Goal: Task Accomplishment & Management: Manage account settings

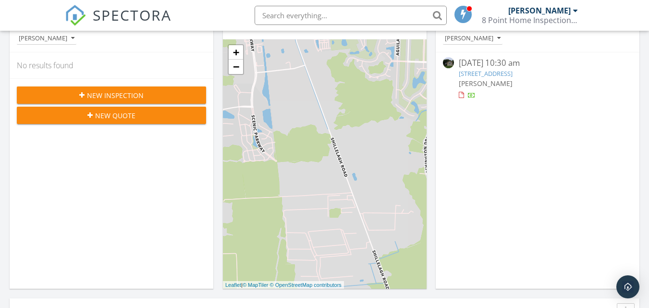
scroll to position [97, 0]
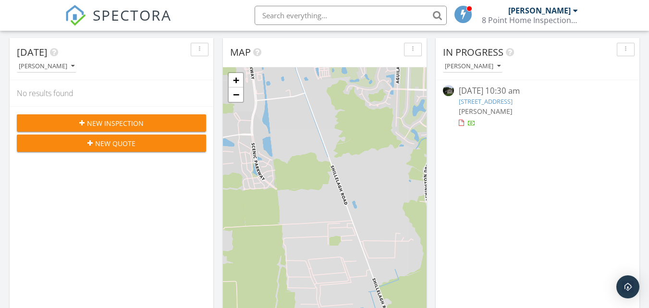
click at [483, 101] on link "[STREET_ADDRESS]" at bounding box center [486, 101] width 54 height 9
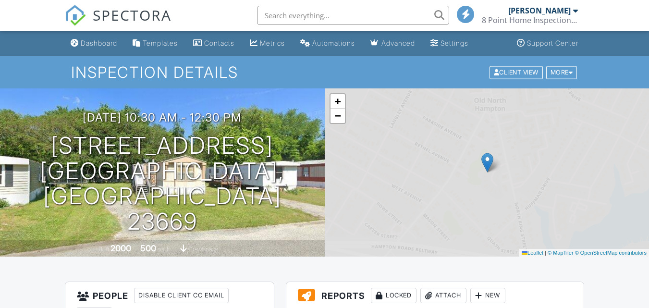
scroll to position [593, 0]
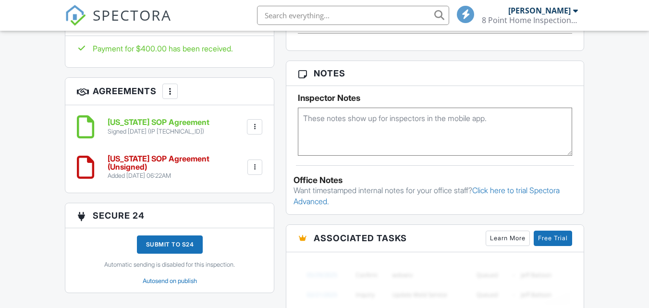
click at [255, 162] on div at bounding box center [255, 167] width 10 height 10
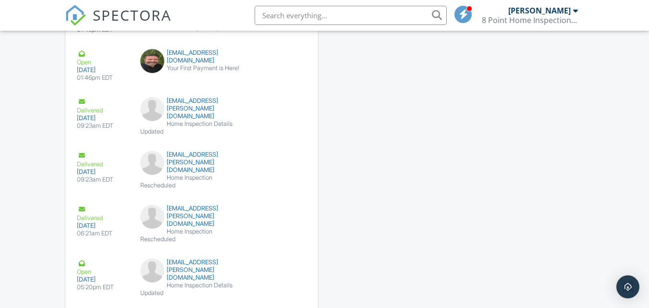
scroll to position [1291, 0]
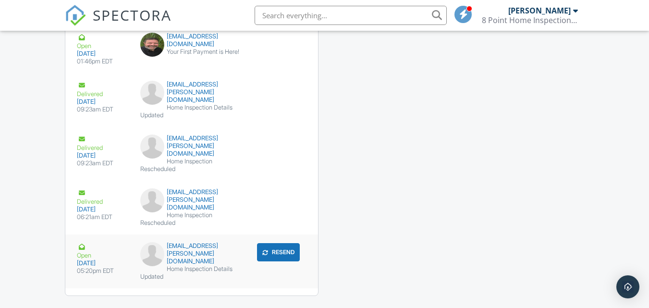
click at [87, 242] on div "Open" at bounding box center [103, 250] width 52 height 17
click at [287, 243] on button "Resend" at bounding box center [278, 252] width 43 height 18
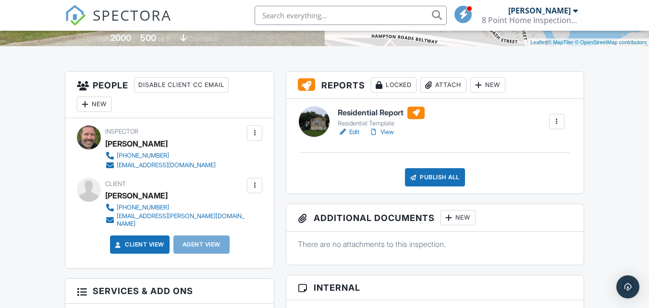
scroll to position [228, 0]
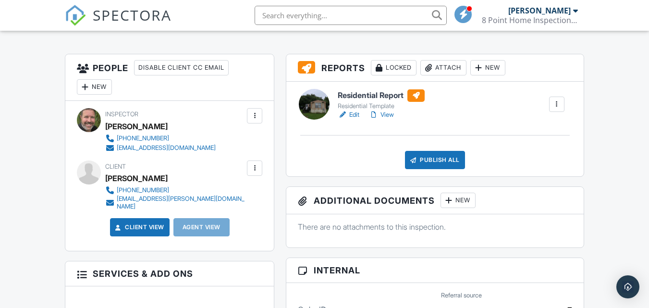
click at [388, 114] on link "View" at bounding box center [381, 115] width 25 height 10
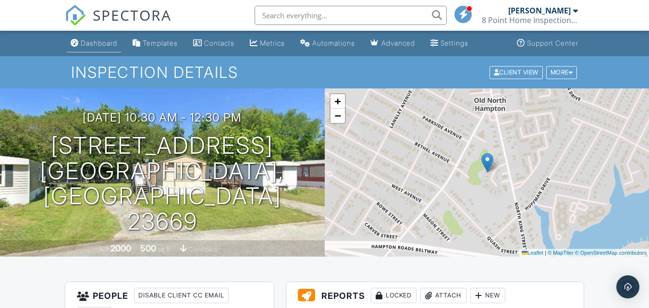
click at [103, 45] on div "Dashboard" at bounding box center [99, 43] width 37 height 8
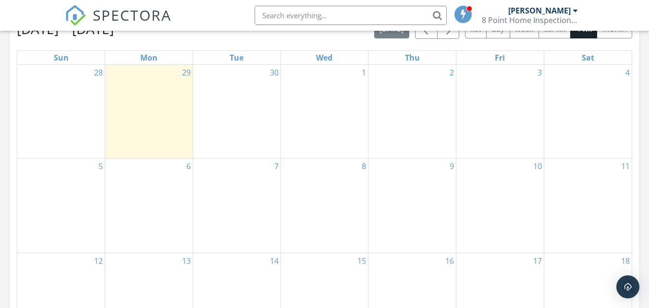
scroll to position [443, 0]
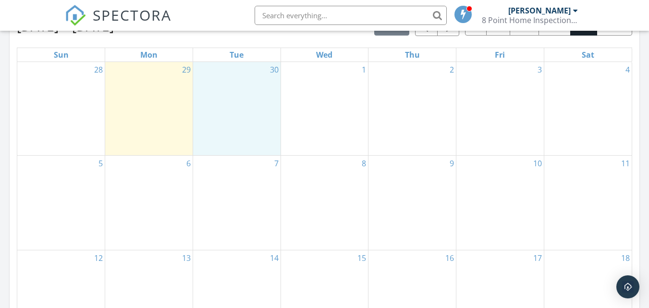
click at [249, 153] on div "30" at bounding box center [236, 109] width 87 height 94
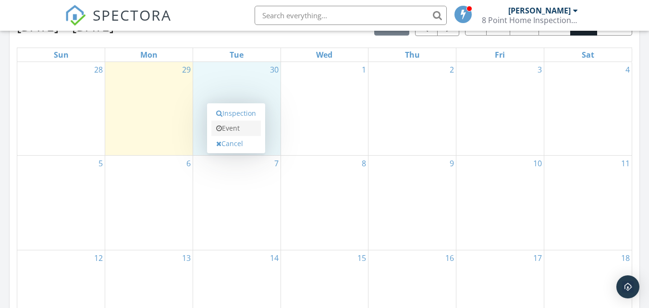
click at [237, 132] on link "Event" at bounding box center [236, 128] width 50 height 15
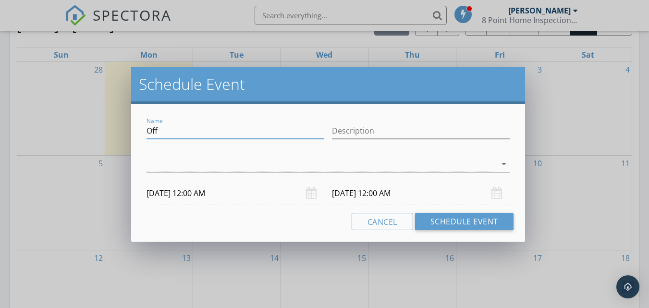
click at [248, 132] on input "Off" at bounding box center [236, 131] width 178 height 16
type input "O"
type input "Not available"
click at [352, 134] on input "Description" at bounding box center [421, 131] width 178 height 16
type input "Not available"
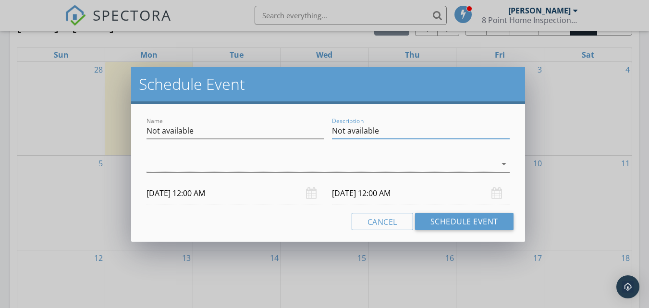
click at [506, 163] on icon "arrow_drop_down" at bounding box center [504, 164] width 12 height 12
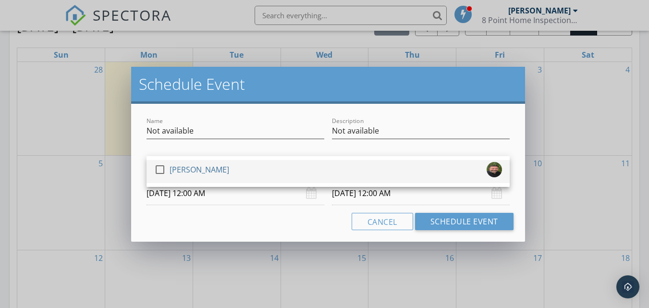
click at [504, 163] on link "check_box_outline_blank [PERSON_NAME]" at bounding box center [328, 171] width 363 height 23
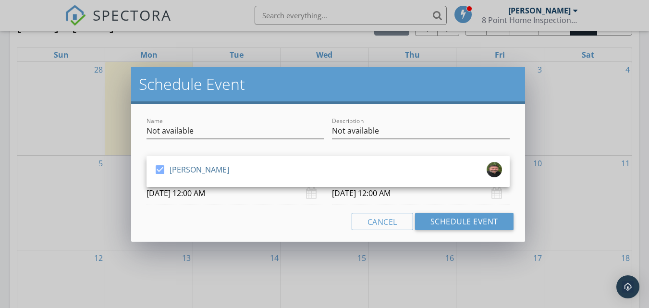
click at [215, 195] on input "[DATE] 12:00 AM" at bounding box center [236, 194] width 178 height 24
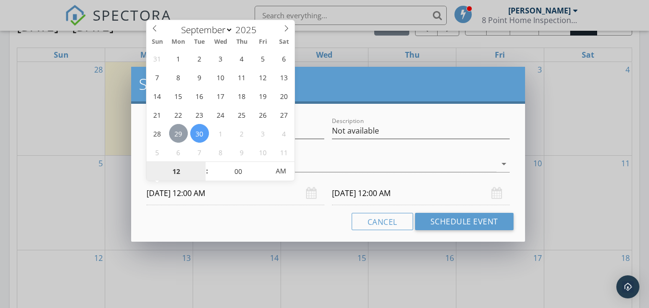
type input "[DATE] 12:00 AM"
type input "12"
click at [495, 194] on div "[DATE] 12:00 AM" at bounding box center [421, 194] width 178 height 24
click at [414, 195] on input "[DATE] 12:00 AM" at bounding box center [421, 194] width 178 height 24
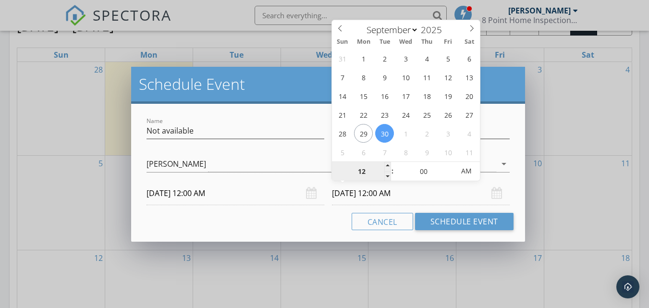
click at [371, 171] on input "12" at bounding box center [361, 171] width 59 height 19
type input "12"
type input "[DATE] 12:00 AM"
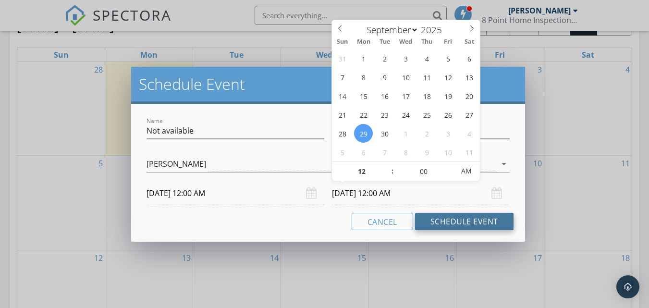
click at [442, 222] on button "Schedule Event" at bounding box center [464, 221] width 99 height 17
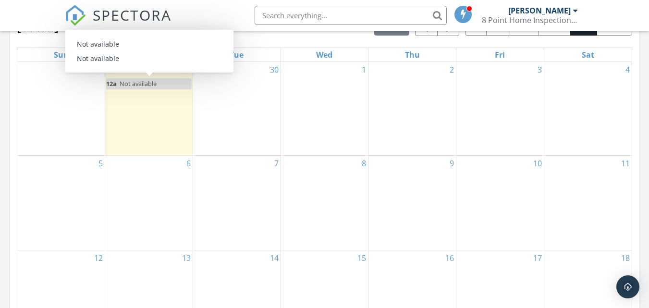
click at [144, 84] on span "Not available" at bounding box center [138, 83] width 37 height 9
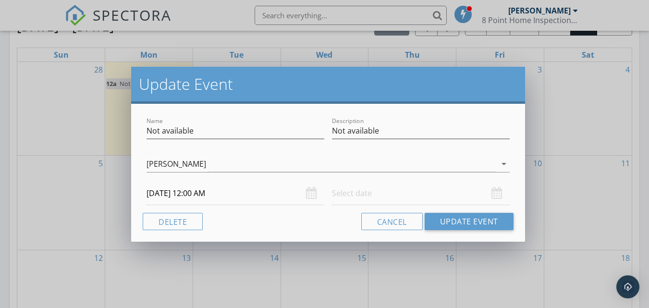
click at [211, 191] on input "[DATE] 12:00 AM" at bounding box center [236, 194] width 178 height 24
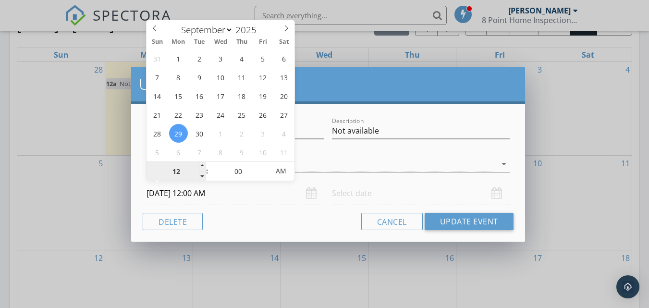
click at [179, 173] on input "12" at bounding box center [176, 171] width 59 height 19
click at [237, 196] on input "[DATE] 12:00 AM" at bounding box center [236, 194] width 178 height 24
type input "01"
type input "[DATE] 1:00 AM"
click at [201, 165] on span at bounding box center [202, 167] width 7 height 10
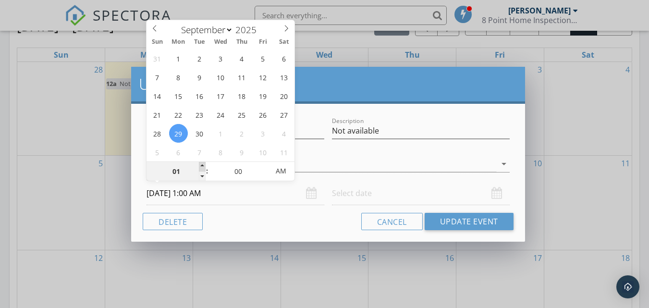
type input "02"
type input "[DATE] 2:00 AM"
click at [201, 165] on span at bounding box center [202, 167] width 7 height 10
type input "03"
type input "[DATE] 3:00 AM"
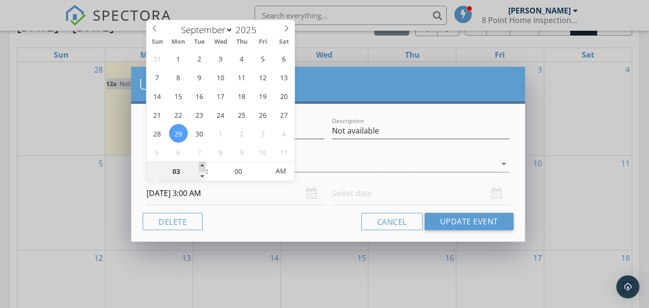
click at [201, 165] on span at bounding box center [202, 167] width 7 height 10
type input "04"
type input "[DATE] 4:00 AM"
click at [201, 165] on span at bounding box center [202, 167] width 7 height 10
type input "05"
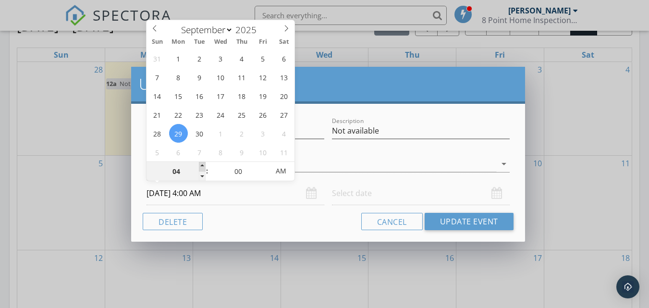
type input "[DATE] 5:00 AM"
click at [201, 165] on span at bounding box center [202, 167] width 7 height 10
type input "06"
type input "[DATE] 6:00 AM"
click at [201, 165] on span at bounding box center [202, 167] width 7 height 10
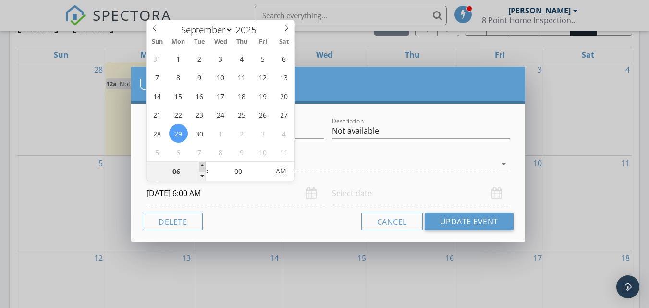
type input "07"
type input "[DATE] 7:00 AM"
click at [201, 165] on span at bounding box center [202, 167] width 7 height 10
type input "08"
type input "[DATE] 8:00 AM"
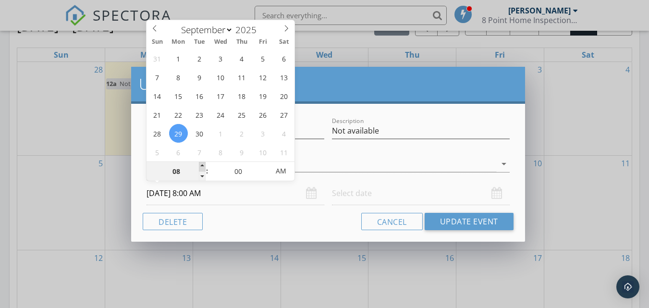
click at [201, 165] on span at bounding box center [202, 167] width 7 height 10
type input "09"
type input "[DATE] 9:00 AM"
click at [201, 165] on span at bounding box center [202, 167] width 7 height 10
type input "08"
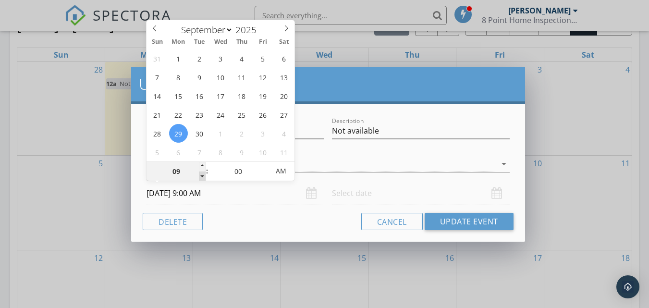
type input "[DATE] 8:00 AM"
click at [203, 174] on span at bounding box center [202, 177] width 7 height 10
click at [351, 198] on input "text" at bounding box center [421, 194] width 178 height 24
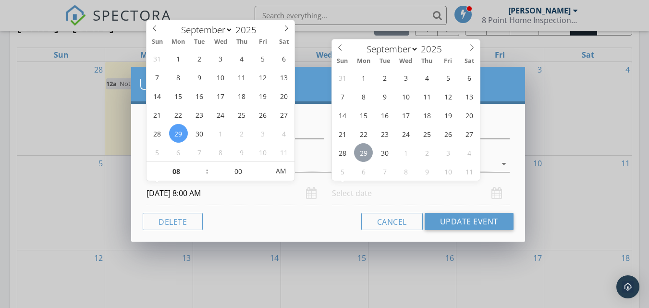
type input "[DATE] 12:00 PM"
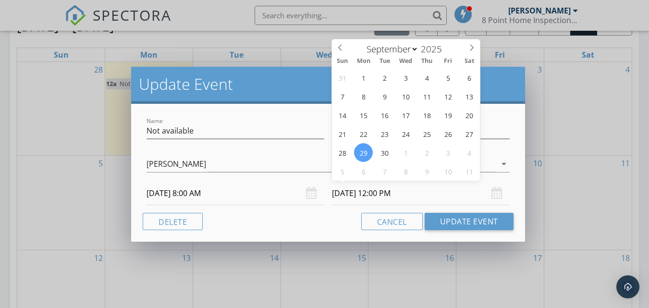
scroll to position [1, 0]
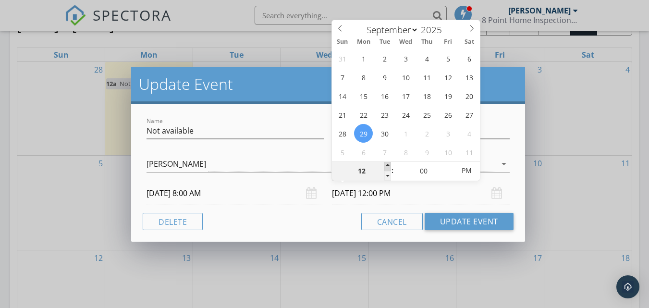
type input "01"
type input "[DATE] 1:00 PM"
click at [387, 164] on span at bounding box center [387, 166] width 7 height 10
type input "02"
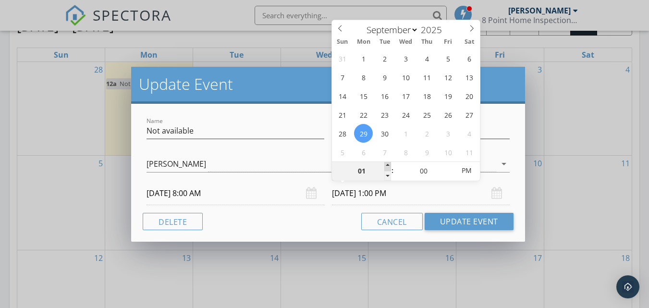
type input "[DATE] 2:00 PM"
click at [387, 164] on span at bounding box center [387, 166] width 7 height 10
type input "03"
type input "[DATE] 3:00 PM"
click at [387, 164] on span at bounding box center [387, 166] width 7 height 10
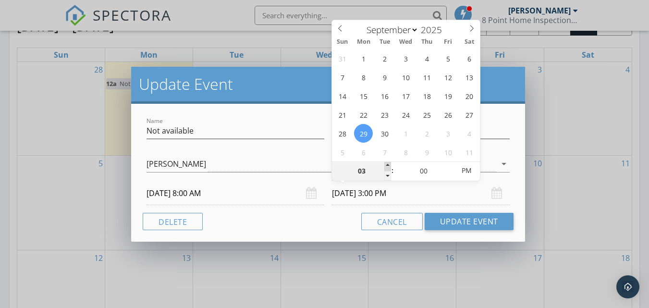
type input "04"
type input "[DATE] 4:00 PM"
click at [387, 164] on span at bounding box center [387, 166] width 7 height 10
type input "05"
type input "[DATE] 5:00 PM"
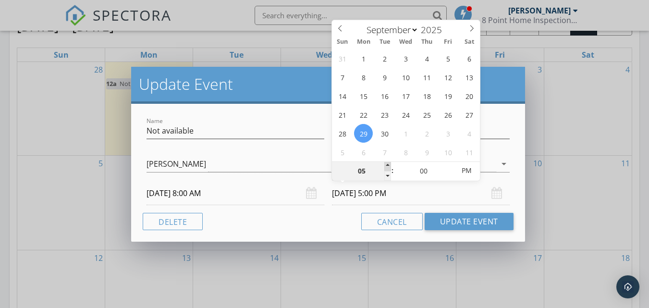
click at [387, 164] on span at bounding box center [387, 166] width 7 height 10
type input "06"
type input "[DATE] 6:00 PM"
click at [387, 164] on span at bounding box center [387, 166] width 7 height 10
type input "07"
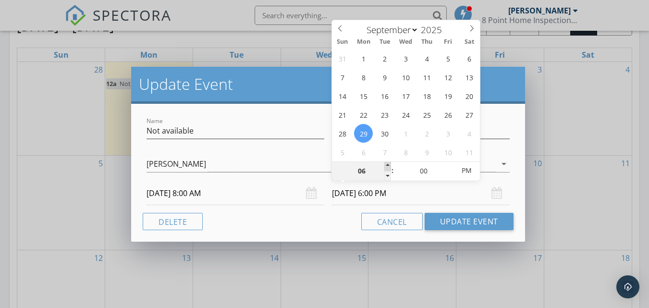
type input "[DATE] 7:00 PM"
click at [387, 164] on span at bounding box center [387, 166] width 7 height 10
type input "08"
type input "[DATE] 8:00 PM"
click at [387, 164] on span at bounding box center [387, 166] width 7 height 10
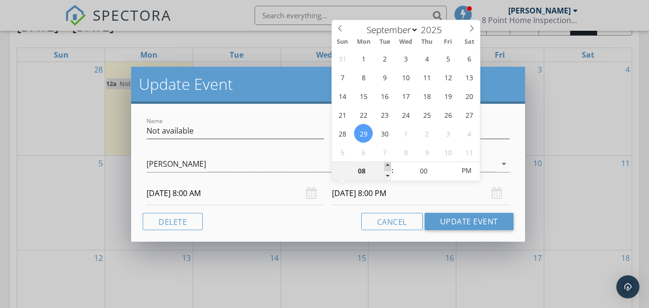
type input "09"
type input "[DATE] 9:00 PM"
click at [387, 164] on span at bounding box center [387, 166] width 7 height 10
type input "10"
type input "[DATE] 10:00 PM"
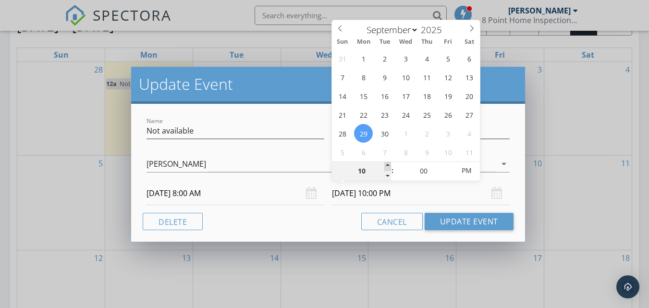
click at [387, 164] on span at bounding box center [387, 166] width 7 height 10
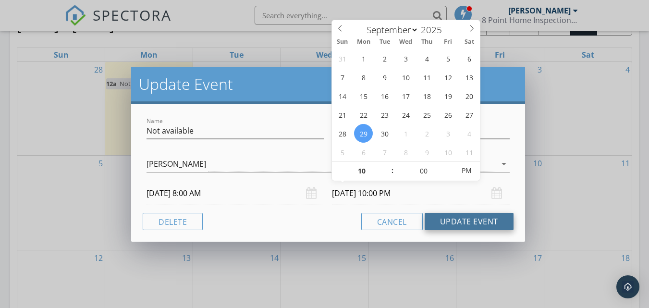
click at [449, 218] on button "Update Event" at bounding box center [469, 221] width 89 height 17
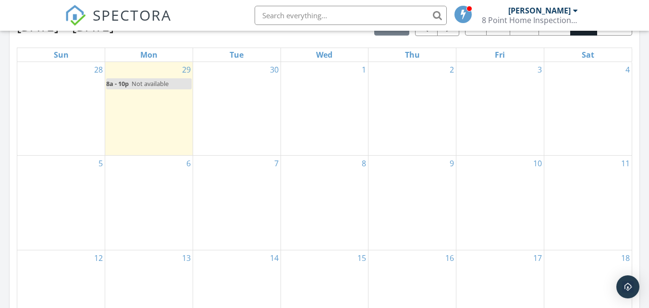
click at [235, 130] on div "30" at bounding box center [236, 109] width 87 height 94
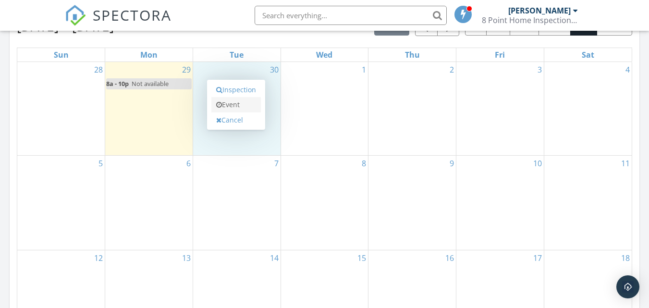
click at [234, 106] on link "Event" at bounding box center [236, 104] width 50 height 15
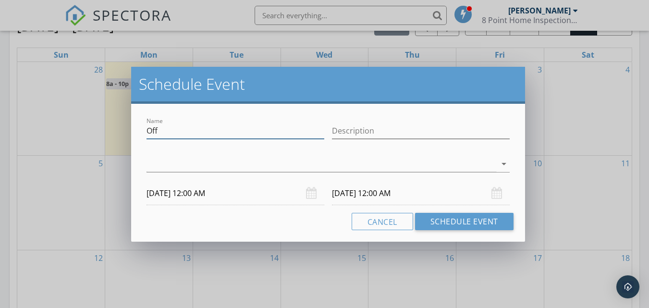
click at [209, 128] on input "Off" at bounding box center [236, 131] width 178 height 16
type input "O"
click at [341, 125] on input "Description" at bounding box center [421, 131] width 178 height 16
type input "Not available"
click at [504, 164] on icon "arrow_drop_down" at bounding box center [504, 164] width 12 height 12
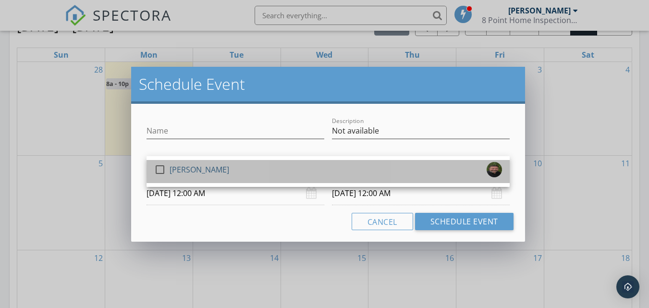
click at [335, 176] on div "check_box_outline_blank [PERSON_NAME]" at bounding box center [328, 171] width 348 height 19
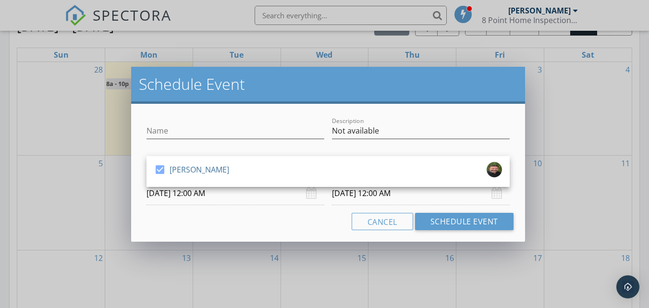
click at [252, 195] on input "[DATE] 12:00 AM" at bounding box center [236, 194] width 178 height 24
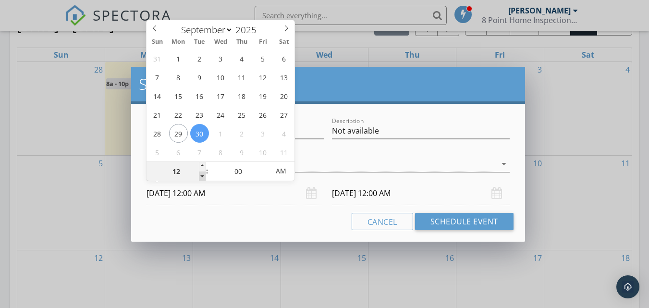
type input "11"
type input "[DATE] 11:00 PM"
click at [202, 173] on span at bounding box center [202, 177] width 7 height 10
type input "10"
type input "[DATE] 10:00 PM"
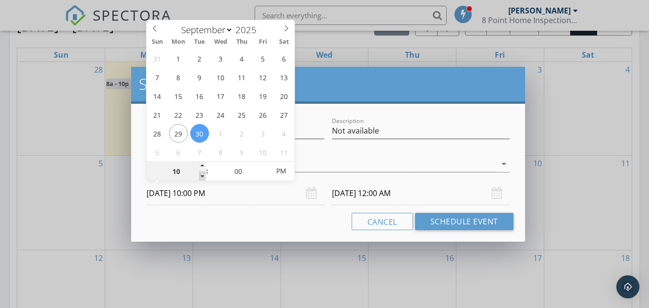
click at [202, 173] on span at bounding box center [202, 177] width 7 height 10
type input "09"
type input "[DATE] 9:00 PM"
click at [202, 173] on span at bounding box center [202, 177] width 7 height 10
type input "08"
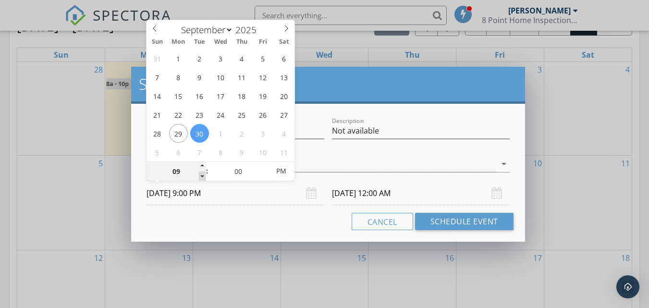
type input "[DATE] 8:00 PM"
click at [202, 173] on span at bounding box center [202, 177] width 7 height 10
type input "07"
type input "[DATE] 7:00 PM"
click at [202, 173] on span at bounding box center [202, 177] width 7 height 10
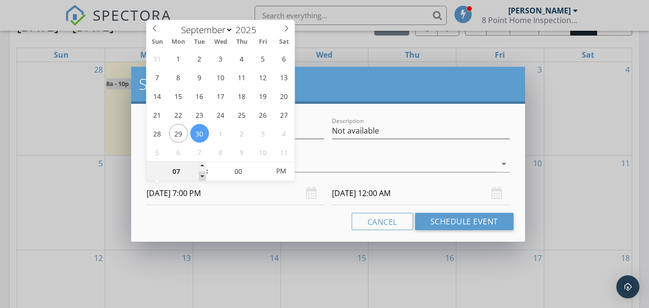
type input "[DATE] 7:00 PM"
type input "08"
type input "[DATE] 8:00 PM"
click at [202, 165] on span at bounding box center [202, 167] width 7 height 10
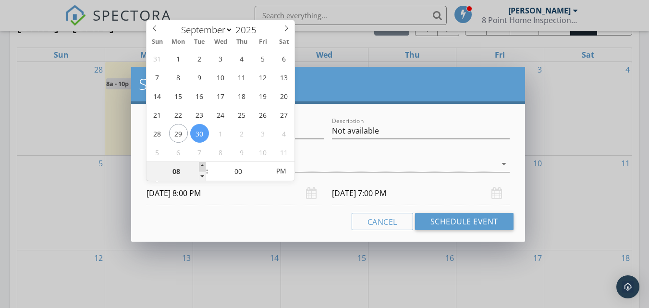
type input "09"
type input "[DATE] 9:00 PM"
type input "10"
type input "[DATE] 10:00 PM"
click at [202, 165] on span at bounding box center [202, 167] width 7 height 10
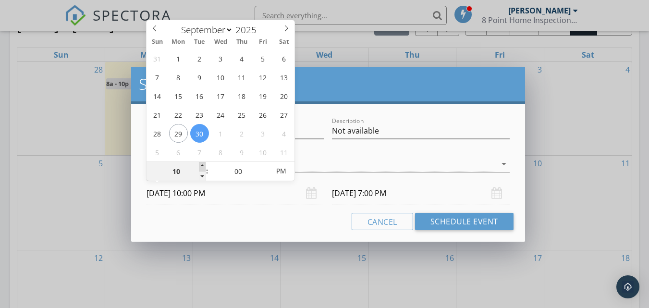
type input "11"
type input "[DATE] 11:00 PM"
click at [202, 165] on span at bounding box center [202, 167] width 7 height 10
type input "12"
type input "[DATE] 12:00 AM"
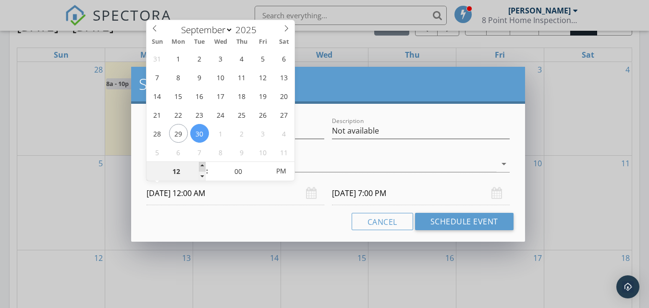
click at [202, 165] on span at bounding box center [202, 167] width 7 height 10
type input "01"
type input "[DATE] 1:00 AM"
click at [202, 165] on span at bounding box center [202, 167] width 7 height 10
type input "02"
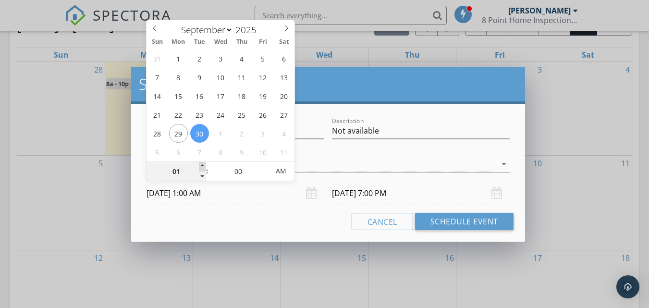
type input "[DATE] 2:00 AM"
click at [202, 165] on span at bounding box center [202, 167] width 7 height 10
type input "03"
type input "[DATE] 3:00 AM"
click at [202, 165] on span at bounding box center [202, 167] width 7 height 10
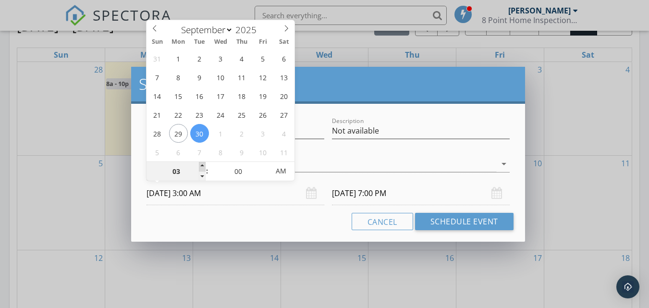
type input "04"
type input "[DATE] 4:00 AM"
click at [202, 165] on span at bounding box center [202, 167] width 7 height 10
type input "05"
type input "[DATE] 5:00 AM"
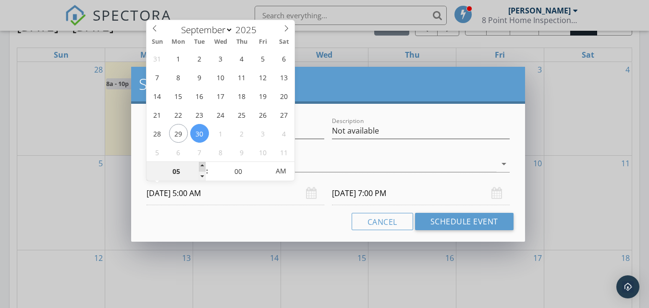
click at [202, 165] on span at bounding box center [202, 167] width 7 height 10
type input "[DATE] 5:00 AM"
type input "06"
type input "[DATE] 6:00 AM"
click at [202, 165] on span at bounding box center [202, 167] width 7 height 10
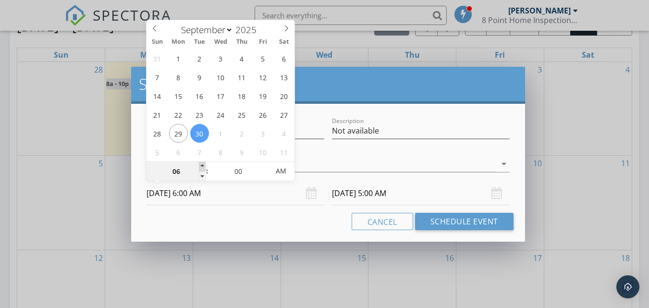
type input "06"
type input "[DATE] 6:00 AM"
type input "07"
type input "[DATE] 7:00 AM"
click at [202, 165] on span at bounding box center [202, 167] width 7 height 10
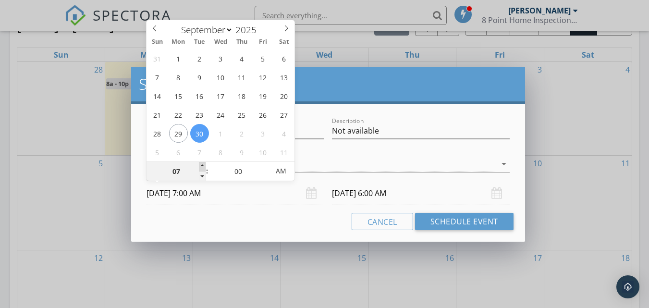
type input "07"
type input "[DATE] 7:00 AM"
type input "08"
type input "[DATE] 8:00 AM"
click at [202, 165] on span at bounding box center [202, 167] width 7 height 10
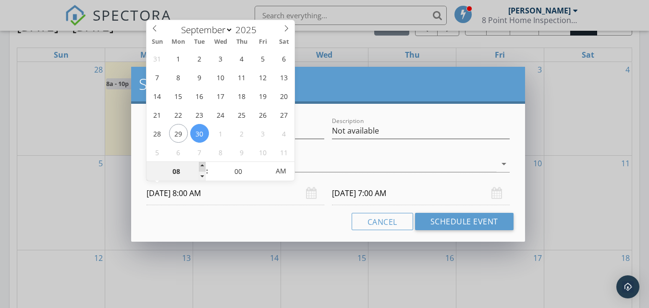
type input "08"
type input "[DATE] 8:00 AM"
click at [389, 195] on input "[DATE] 8:00 AM" at bounding box center [421, 194] width 178 height 24
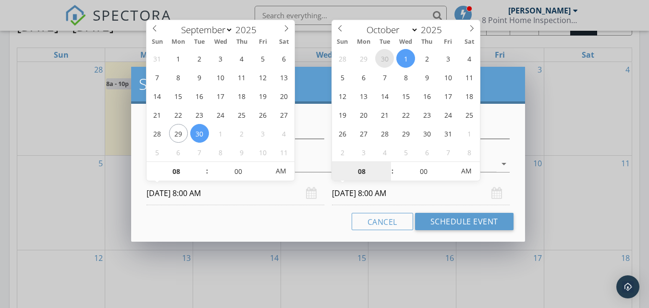
select select "8"
type input "[DATE] 8:00 AM"
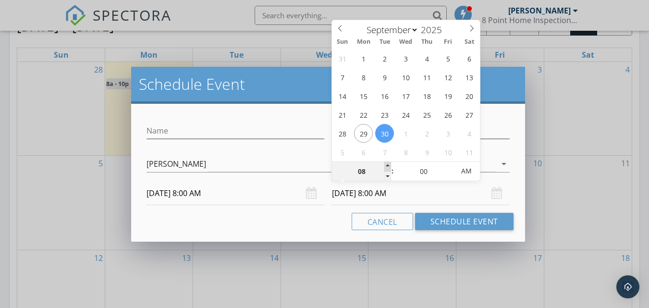
type input "09"
type input "[DATE] 9:00 AM"
click at [390, 165] on span at bounding box center [387, 167] width 7 height 10
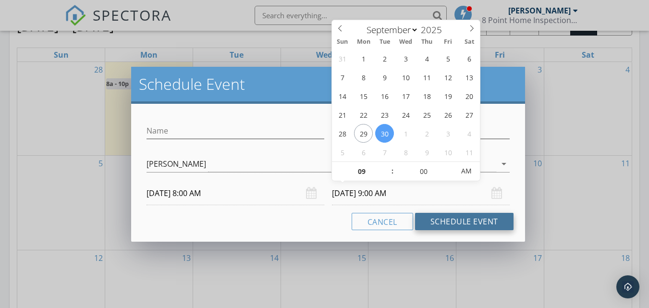
click at [448, 227] on button "Schedule Event" at bounding box center [464, 221] width 99 height 17
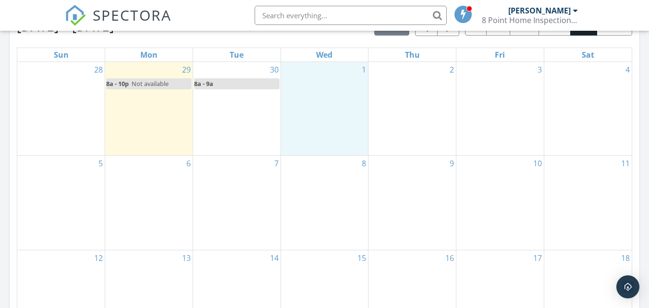
click at [315, 87] on div "1" at bounding box center [324, 109] width 87 height 94
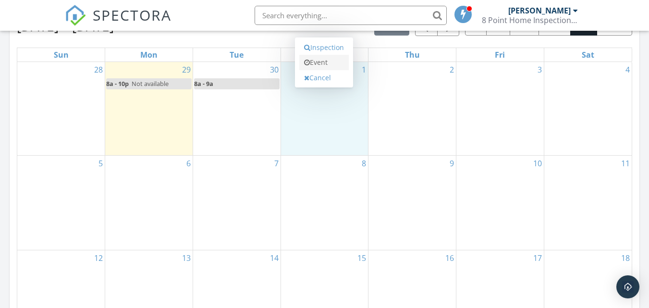
click at [322, 60] on link "Event" at bounding box center [324, 62] width 50 height 15
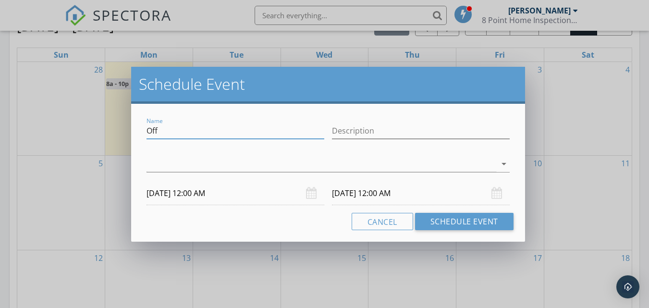
click at [223, 131] on input "Off" at bounding box center [236, 131] width 178 height 16
type input "O"
type input "N"
type input "D"
type input "Not available"
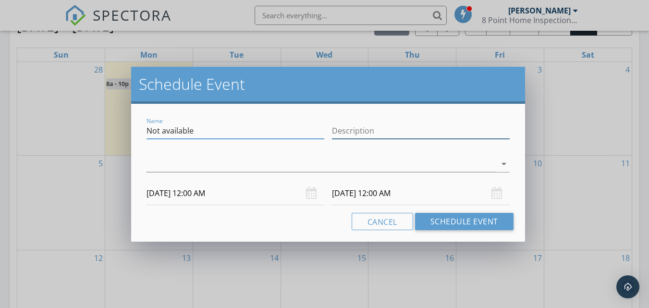
click at [344, 129] on input "Description" at bounding box center [421, 131] width 178 height 16
click at [467, 128] on input "Description" at bounding box center [421, 131] width 178 height 16
type input "Not available"
click at [503, 163] on icon "arrow_drop_down" at bounding box center [504, 164] width 12 height 12
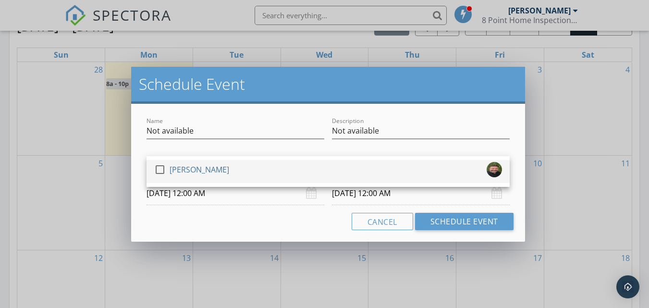
click at [186, 165] on div "[PERSON_NAME]" at bounding box center [200, 169] width 60 height 15
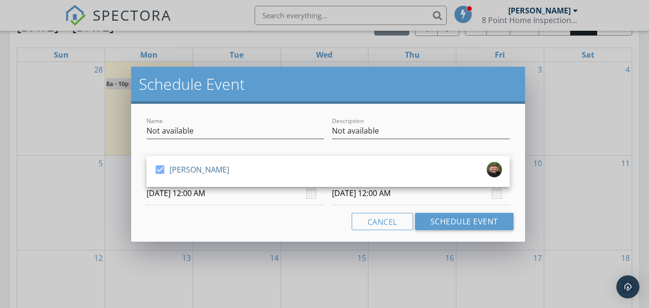
click at [193, 193] on input "[DATE] 12:00 AM" at bounding box center [236, 194] width 178 height 24
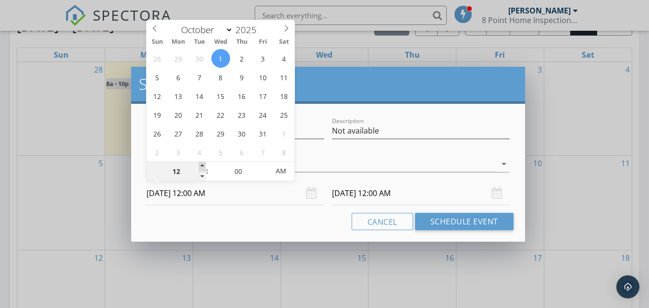
type input "01"
type input "[DATE] 1:00 AM"
click at [200, 164] on span at bounding box center [202, 167] width 7 height 10
type input "02"
type input "[DATE] 2:00 AM"
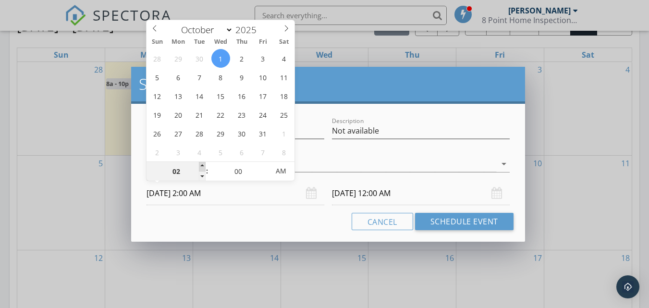
click at [200, 164] on span at bounding box center [202, 167] width 7 height 10
type input "03"
type input "[DATE] 3:00 AM"
click at [200, 164] on span at bounding box center [202, 167] width 7 height 10
type input "04"
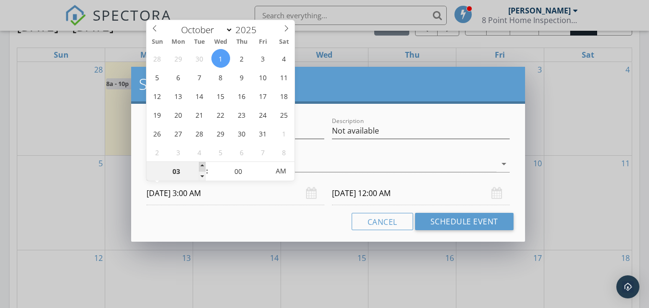
type input "[DATE] 4:00 AM"
click at [200, 164] on span at bounding box center [202, 167] width 7 height 10
type input "05"
type input "[DATE] 5:00 AM"
click at [200, 164] on span at bounding box center [202, 167] width 7 height 10
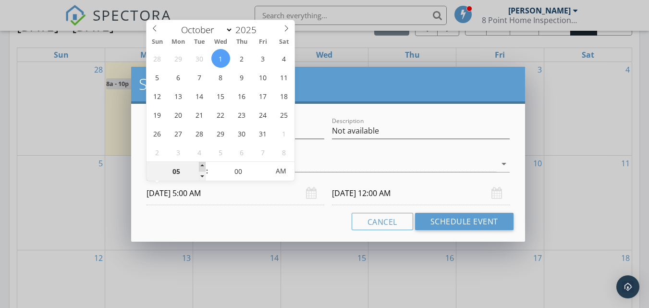
type input "06"
type input "[DATE] 6:00 AM"
click at [200, 164] on span at bounding box center [202, 167] width 7 height 10
type input "06"
type input "[DATE] 6:00 AM"
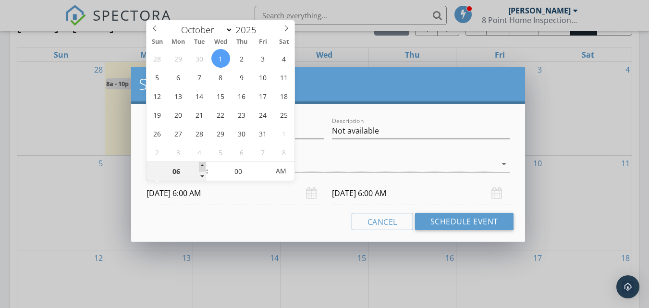
type input "07"
type input "[DATE] 7:00 AM"
click at [200, 164] on span at bounding box center [202, 167] width 7 height 10
type input "07"
type input "[DATE] 7:00 AM"
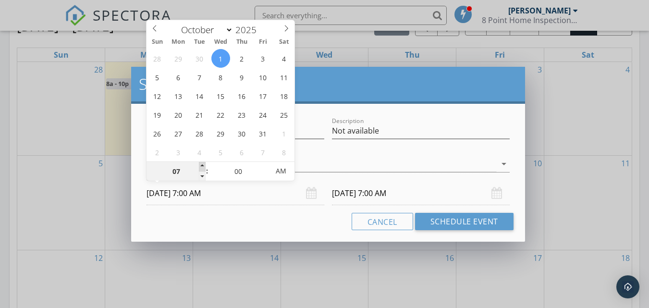
type input "08"
type input "[DATE] 8:00 AM"
click at [200, 164] on span at bounding box center [202, 167] width 7 height 10
type input "08"
click at [352, 198] on input "[DATE] 8:00 AM" at bounding box center [421, 194] width 178 height 24
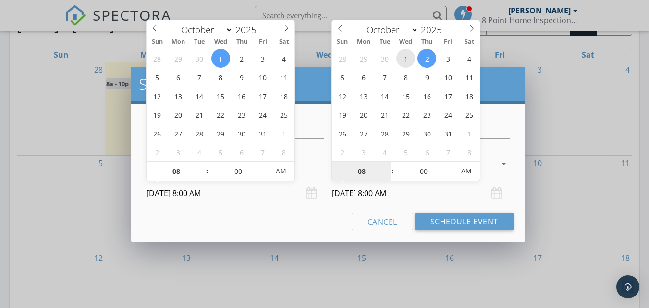
type input "[DATE] 8:00 AM"
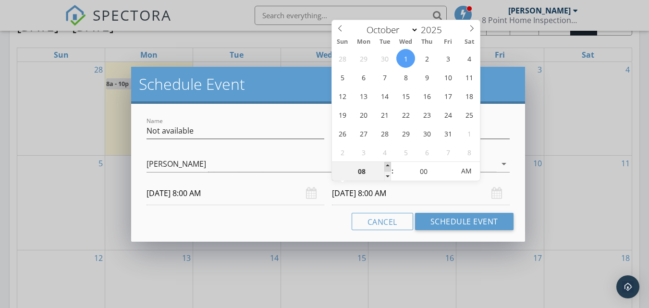
type input "09"
type input "[DATE] 9:00 AM"
click at [389, 166] on span at bounding box center [387, 167] width 7 height 10
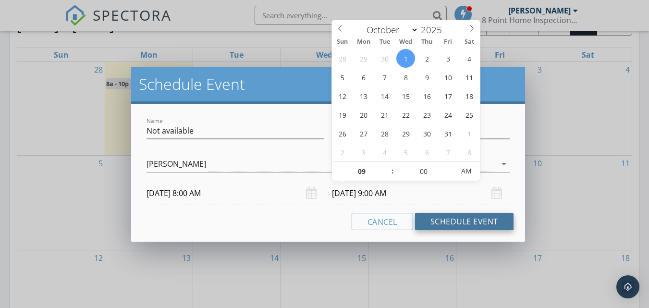
click at [429, 224] on button "Schedule Event" at bounding box center [464, 221] width 99 height 17
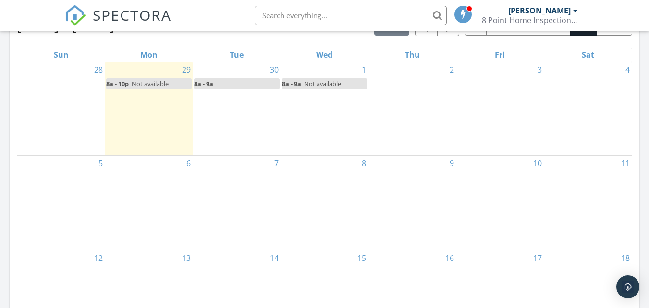
click at [248, 86] on link "8a - 9a" at bounding box center [237, 83] width 86 height 11
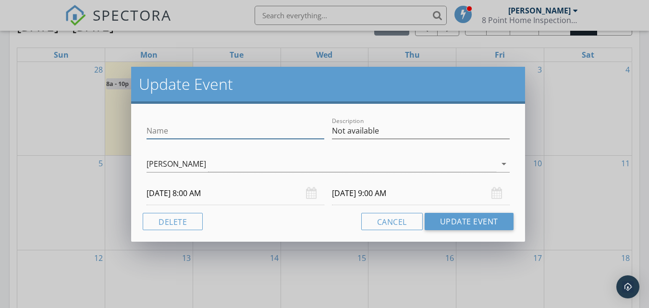
click at [185, 133] on input "Name" at bounding box center [236, 131] width 178 height 16
type input "Not available"
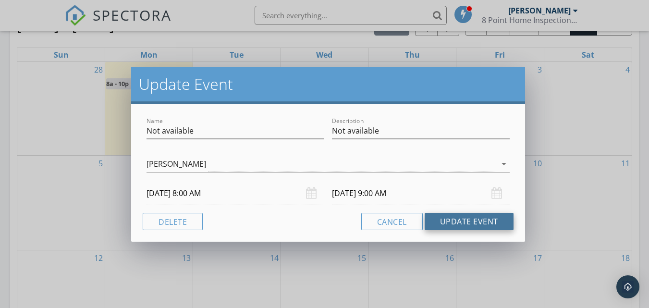
click at [457, 223] on button "Update Event" at bounding box center [469, 221] width 89 height 17
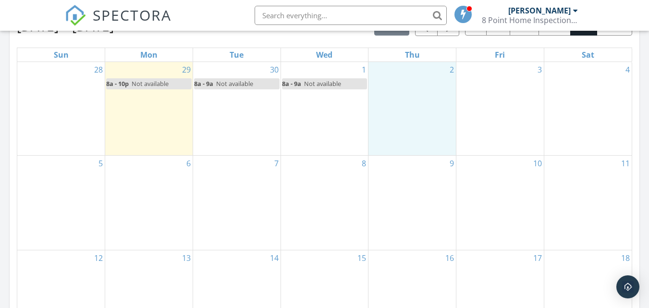
click at [410, 85] on div "2" at bounding box center [412, 109] width 87 height 94
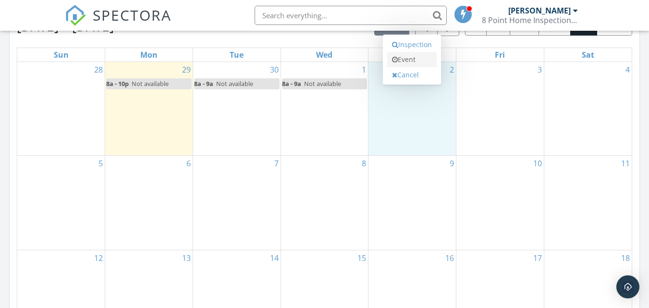
click at [407, 61] on link "Event" at bounding box center [412, 59] width 50 height 15
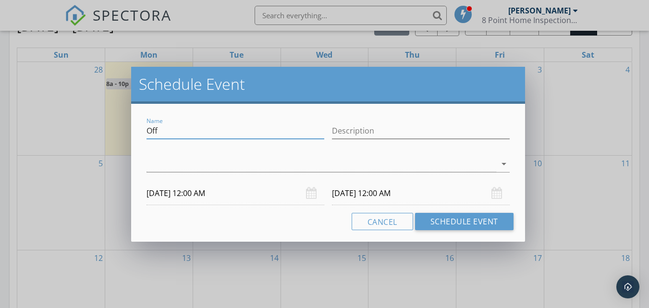
click at [239, 129] on input "Off" at bounding box center [236, 131] width 178 height 16
type input "O"
type input "n"
type input "Not available"
click at [339, 133] on input "Description" at bounding box center [421, 131] width 178 height 16
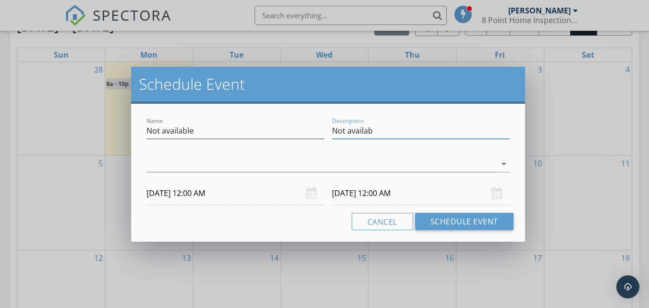
type input "Not available"
click at [221, 196] on input "[DATE] 12:00 AM" at bounding box center [236, 194] width 178 height 24
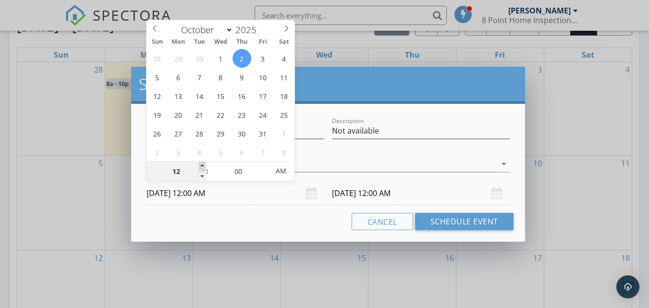
type input "01"
type input "[DATE] 1:00 AM"
click at [201, 168] on span at bounding box center [202, 167] width 7 height 10
type input "[DATE] 1:00 AM"
type input "02"
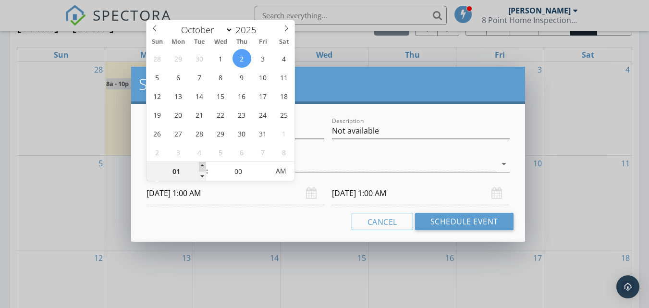
type input "[DATE] 2:00 AM"
click at [201, 168] on span at bounding box center [202, 167] width 7 height 10
type input "03"
type input "[DATE] 3:00 AM"
click at [201, 168] on span at bounding box center [202, 167] width 7 height 10
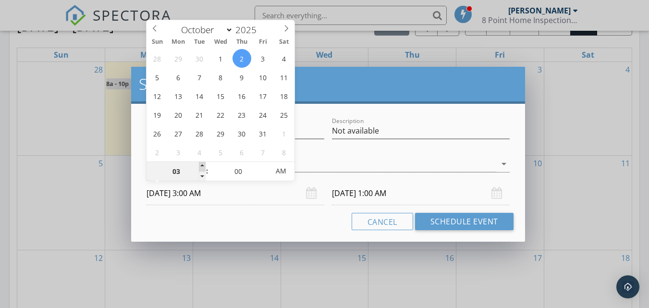
type input "04"
type input "[DATE] 4:00 AM"
click at [201, 168] on span at bounding box center [202, 167] width 7 height 10
type input "05"
type input "[DATE] 5:00 AM"
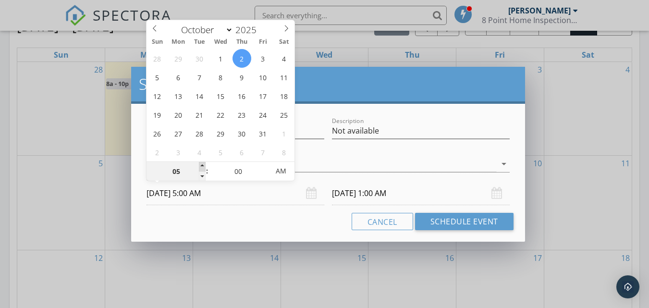
click at [201, 168] on span at bounding box center [202, 167] width 7 height 10
type input "[DATE] 5:00 AM"
type input "06"
type input "[DATE] 6:00 AM"
click at [201, 168] on span at bounding box center [202, 167] width 7 height 10
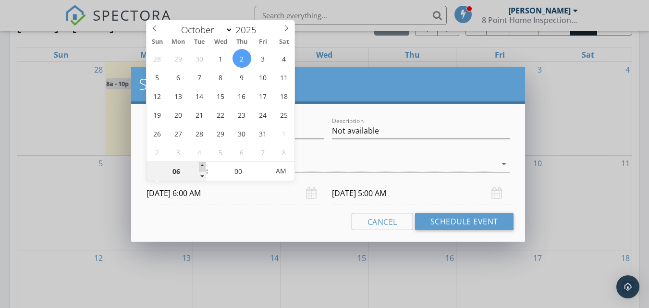
type input "[DATE] 6:00 AM"
type input "07"
type input "[DATE] 7:00 AM"
click at [201, 168] on span at bounding box center [202, 167] width 7 height 10
type input "[DATE] 7:00 AM"
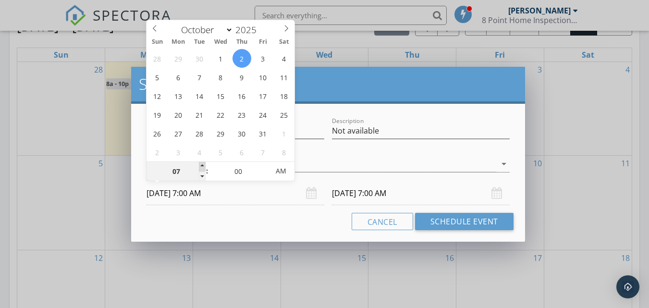
type input "08"
type input "[DATE] 8:00 AM"
click at [201, 168] on span at bounding box center [202, 167] width 7 height 10
type input "[DATE] 8:00 AM"
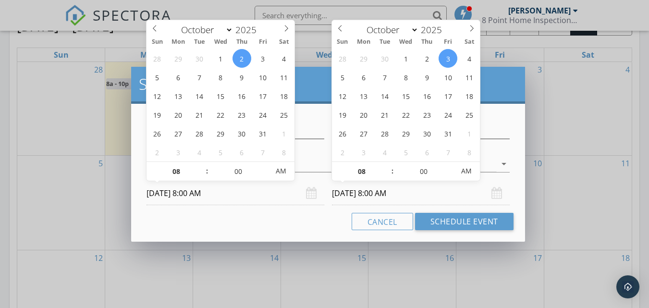
click at [361, 196] on input "[DATE] 8:00 AM" at bounding box center [421, 194] width 178 height 24
type input "09"
click at [387, 165] on span at bounding box center [387, 167] width 7 height 10
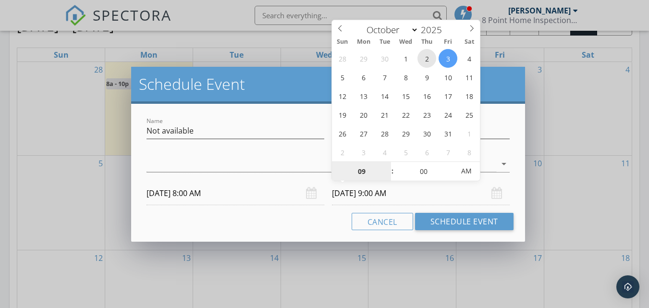
type input "[DATE] 9:00 AM"
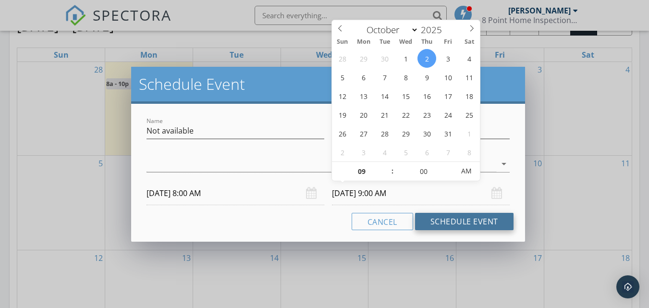
click at [441, 219] on button "Schedule Event" at bounding box center [464, 221] width 99 height 17
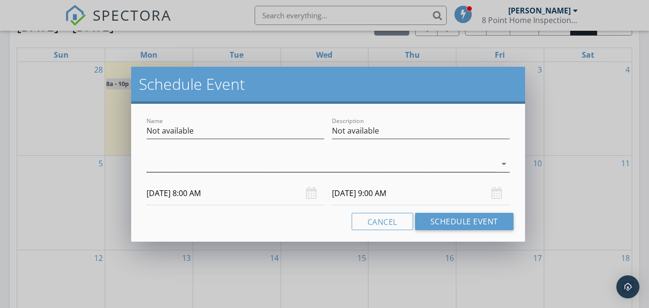
click at [503, 163] on icon "arrow_drop_down" at bounding box center [504, 164] width 12 height 12
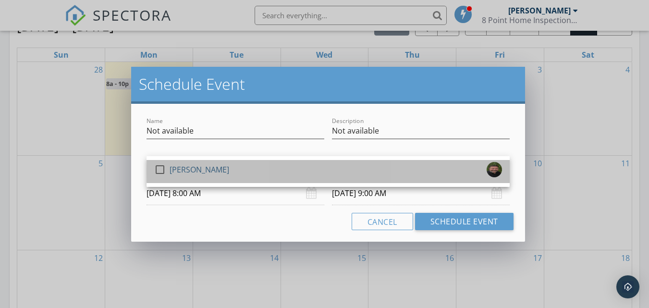
click at [218, 163] on div "check_box_outline_blank [PERSON_NAME]" at bounding box center [328, 171] width 348 height 19
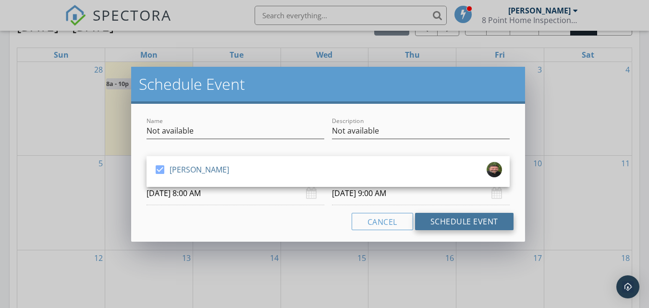
click at [444, 222] on button "Schedule Event" at bounding box center [464, 221] width 99 height 17
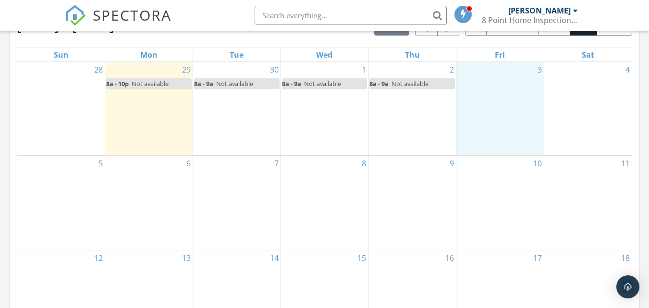
click at [487, 94] on div "3" at bounding box center [500, 109] width 87 height 94
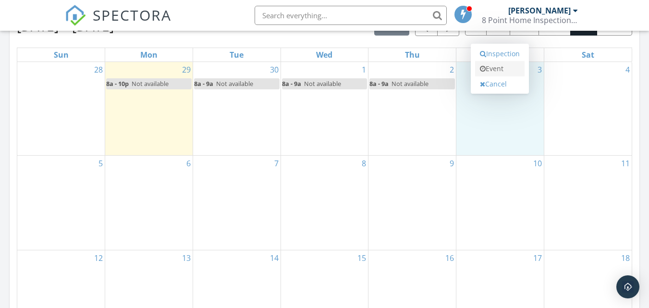
click at [495, 70] on link "Event" at bounding box center [500, 68] width 50 height 15
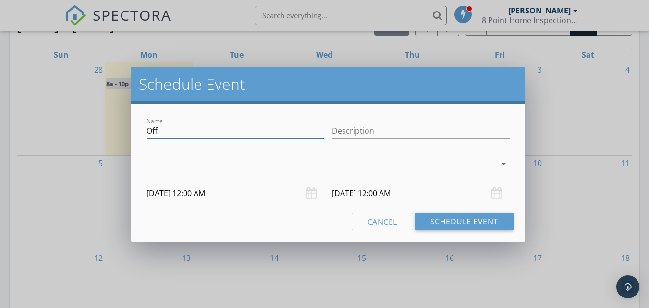
click at [270, 126] on input "Off" at bounding box center [236, 131] width 178 height 16
type input "O"
type input "Not Available"
click at [367, 132] on input "Description" at bounding box center [421, 131] width 178 height 16
type input "Not available"
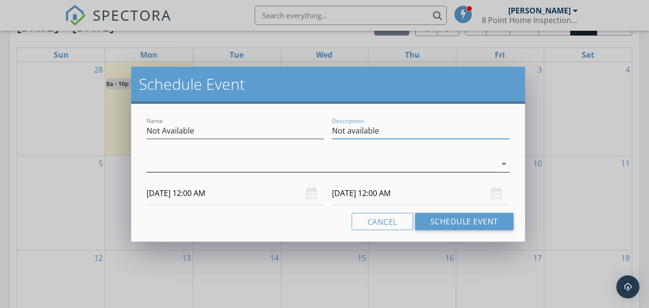
click at [357, 161] on div at bounding box center [322, 164] width 350 height 16
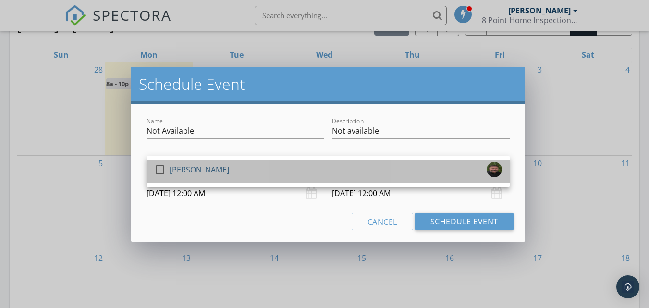
click at [198, 167] on div "[PERSON_NAME]" at bounding box center [200, 169] width 60 height 15
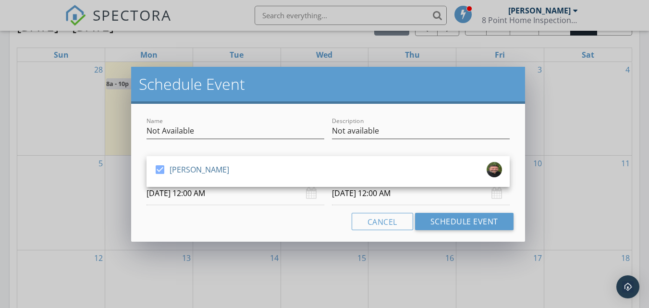
click at [203, 196] on input "[DATE] 12:00 AM" at bounding box center [236, 194] width 178 height 24
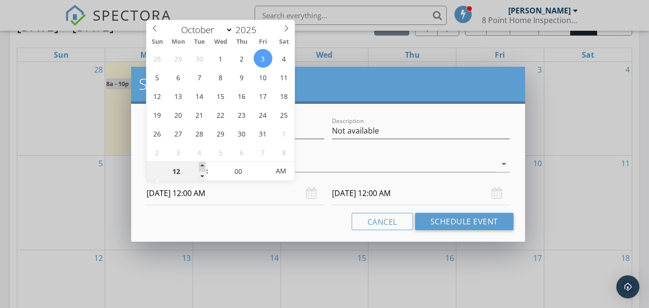
type input "01"
type input "[DATE] 1:00 AM"
click at [202, 167] on span at bounding box center [202, 167] width 7 height 10
type input "02"
type input "[DATE] 2:00 AM"
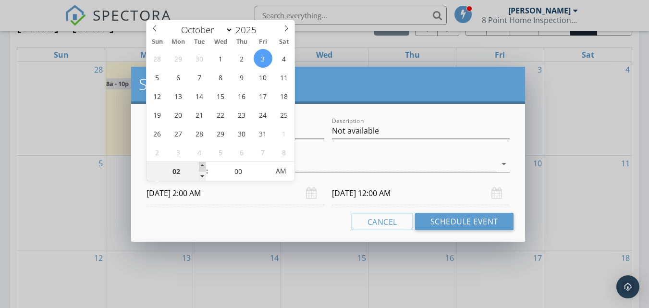
click at [202, 167] on span at bounding box center [202, 167] width 7 height 10
type input "03"
type input "[DATE] 3:00 AM"
click at [202, 167] on span at bounding box center [202, 167] width 7 height 10
type input "04"
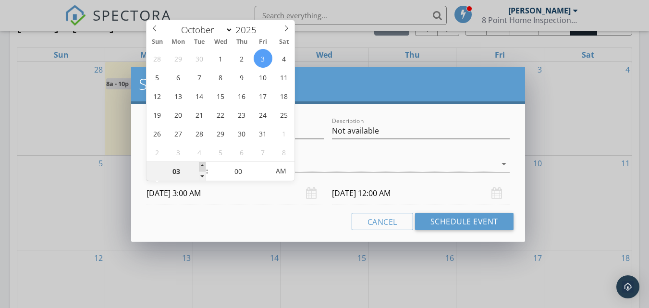
type input "[DATE] 4:00 AM"
click at [202, 167] on span at bounding box center [202, 167] width 7 height 10
type input "05"
type input "[DATE] 5:00 AM"
click at [202, 167] on span at bounding box center [202, 167] width 7 height 10
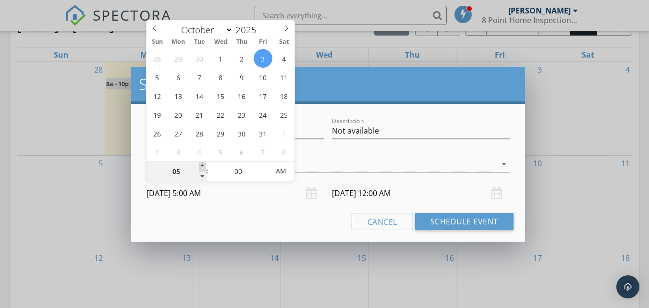
type input "[DATE] 5:00 AM"
type input "06"
type input "[DATE] 6:00 AM"
click at [202, 167] on span at bounding box center [202, 167] width 7 height 10
type input "[DATE] 6:00 AM"
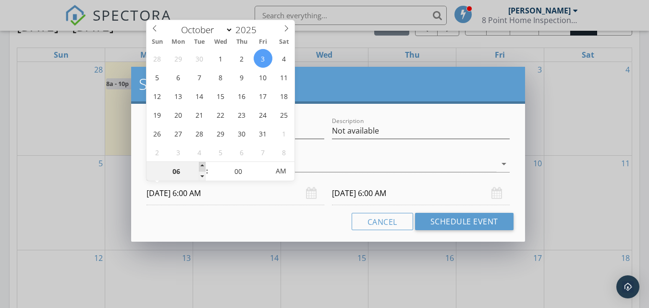
type input "07"
type input "[DATE] 7:00 AM"
click at [201, 164] on span at bounding box center [202, 167] width 7 height 10
type input "07"
type input "[DATE] 7:00 AM"
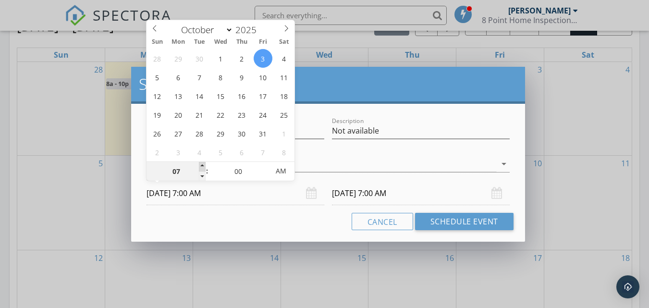
type input "08"
type input "[DATE] 8:00 AM"
click at [201, 164] on span at bounding box center [202, 167] width 7 height 10
type input "08"
type input "[DATE] 8:00 AM"
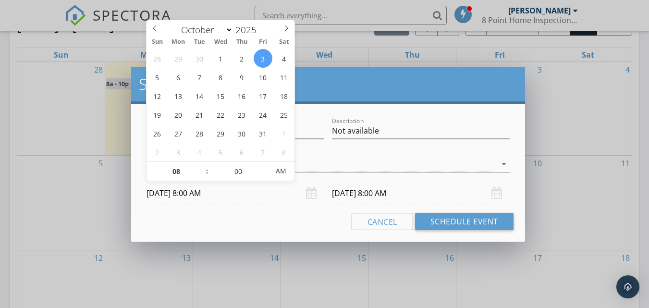
click at [375, 198] on input "[DATE] 8:00 AM" at bounding box center [421, 194] width 178 height 24
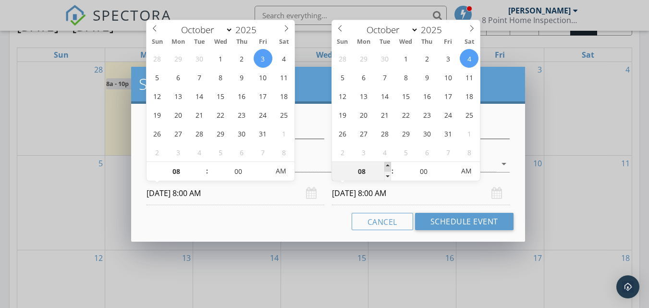
type input "09"
click at [390, 164] on span at bounding box center [387, 167] width 7 height 10
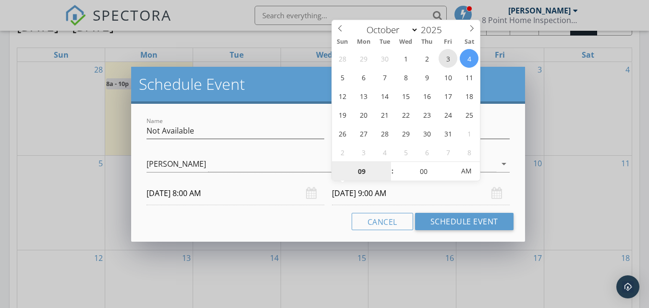
type input "[DATE] 9:00 AM"
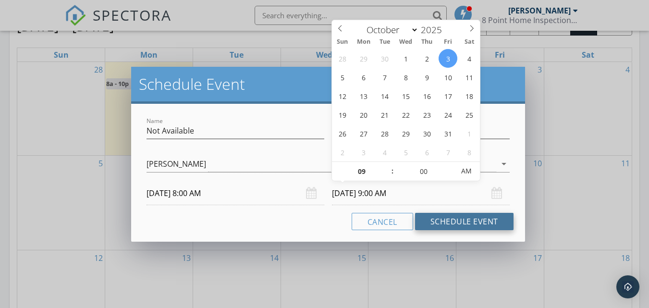
click at [442, 224] on button "Schedule Event" at bounding box center [464, 221] width 99 height 17
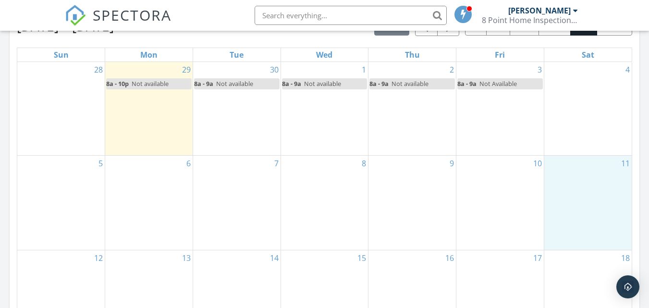
click at [588, 176] on div "11" at bounding box center [588, 203] width 87 height 94
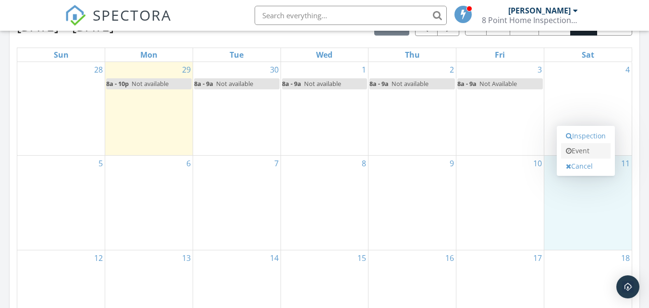
click at [583, 150] on link "Event" at bounding box center [586, 150] width 50 height 15
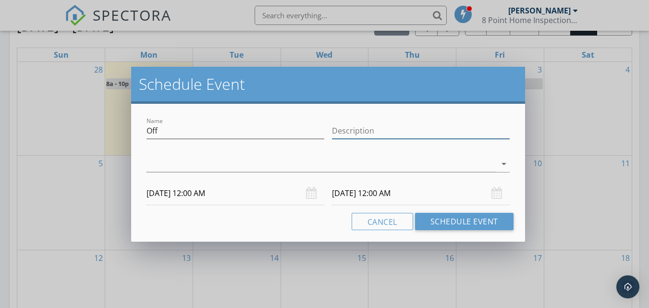
click at [378, 133] on input "Description" at bounding box center [421, 131] width 178 height 16
type input "not available"
click at [323, 168] on div at bounding box center [322, 164] width 350 height 16
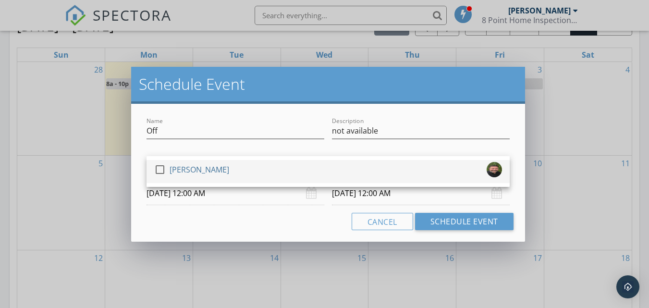
click at [217, 166] on div "check_box_outline_blank [PERSON_NAME]" at bounding box center [328, 171] width 348 height 19
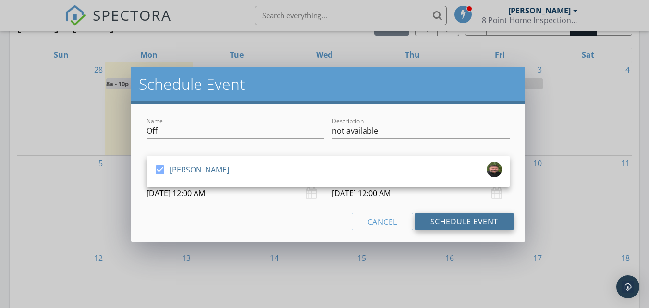
click at [436, 218] on button "Schedule Event" at bounding box center [464, 221] width 99 height 17
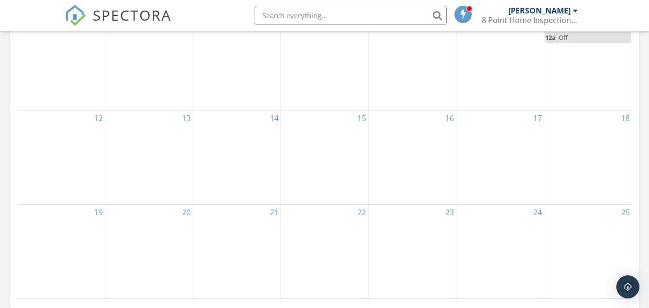
scroll to position [595, 0]
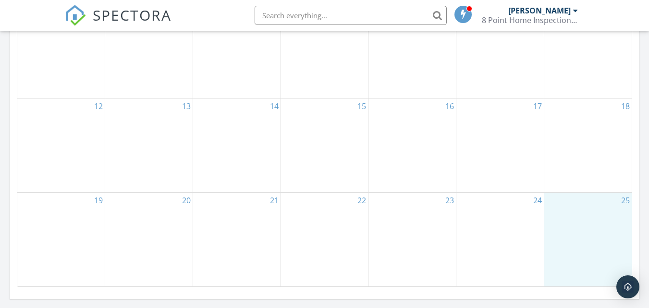
click at [588, 226] on div "25" at bounding box center [588, 240] width 87 height 94
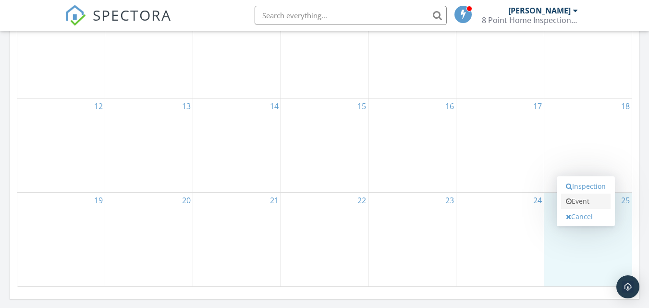
click at [585, 200] on link "Event" at bounding box center [586, 201] width 50 height 15
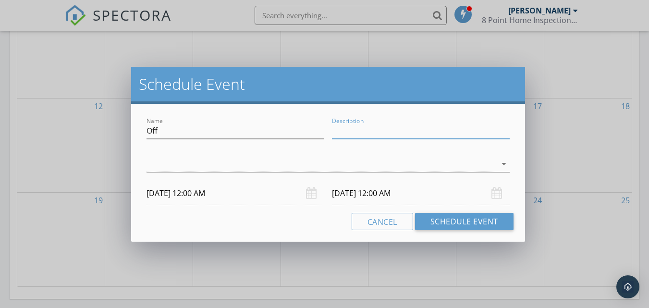
click at [342, 134] on input "Description" at bounding box center [421, 131] width 178 height 16
type input "Not Available"
click at [320, 160] on div at bounding box center [322, 164] width 350 height 16
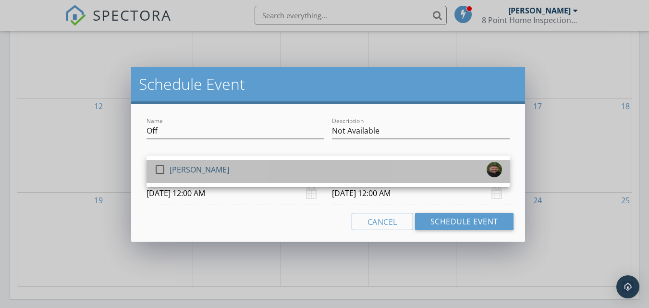
click at [205, 173] on div "[PERSON_NAME]" at bounding box center [200, 169] width 60 height 15
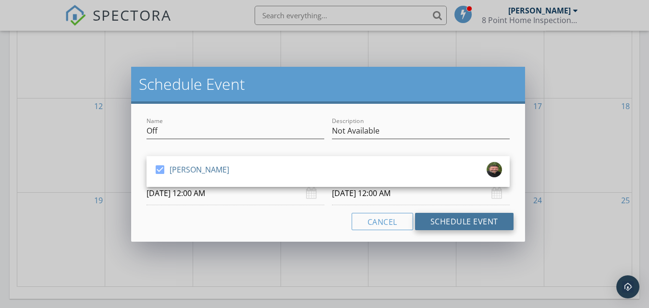
click at [441, 221] on button "Schedule Event" at bounding box center [464, 221] width 99 height 17
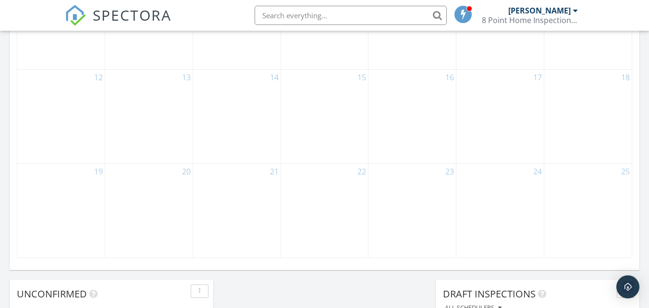
scroll to position [624, 0]
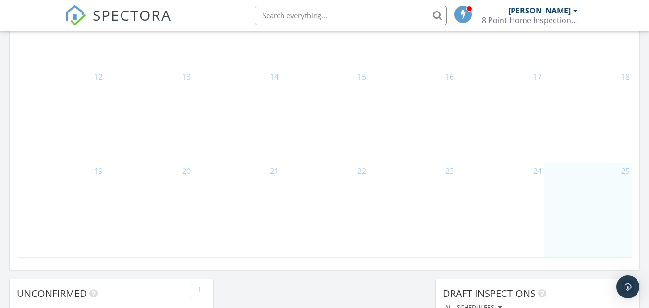
click at [572, 190] on div "25" at bounding box center [588, 210] width 87 height 94
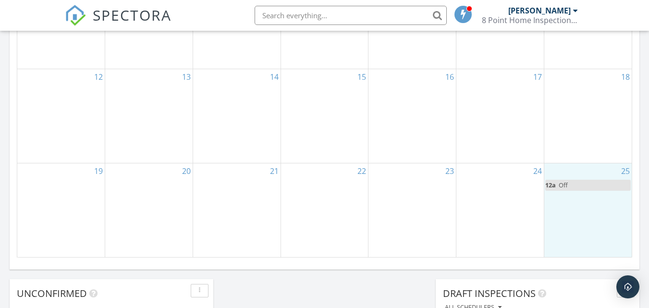
click at [489, 213] on div "24" at bounding box center [500, 210] width 87 height 94
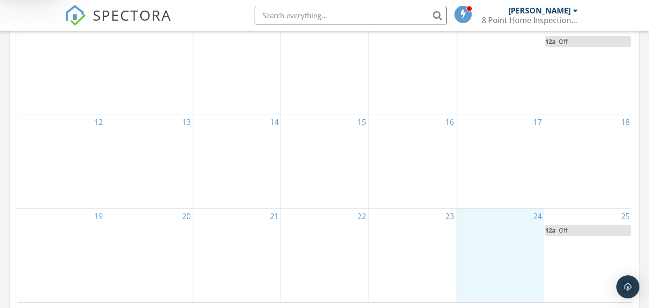
scroll to position [569, 0]
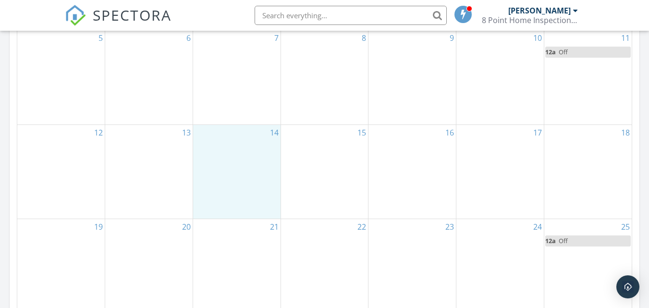
click at [213, 185] on div "14" at bounding box center [236, 172] width 87 height 94
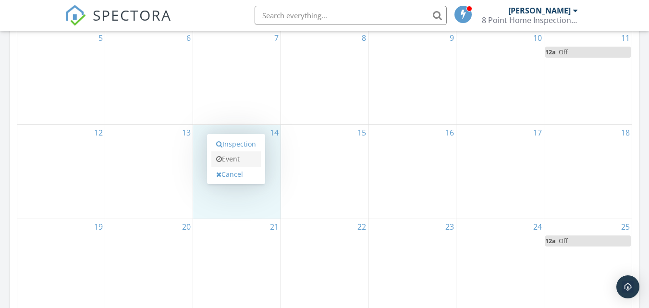
click at [237, 159] on link "Event" at bounding box center [236, 158] width 50 height 15
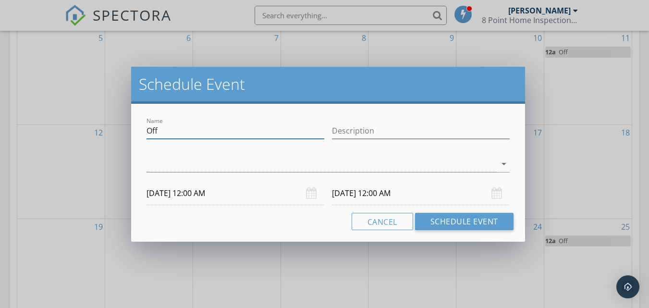
click at [203, 131] on input "Off" at bounding box center [236, 131] width 178 height 16
type input "O"
type input "Not available"
type input "not available"
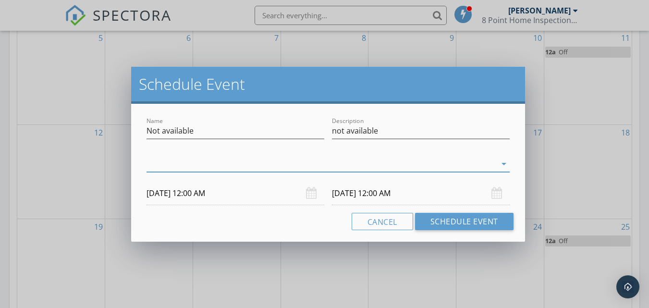
click at [234, 163] on div at bounding box center [322, 164] width 350 height 16
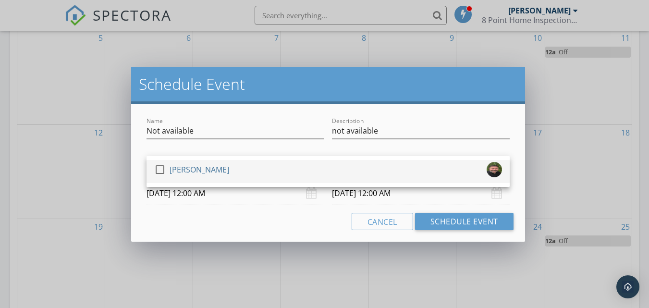
click at [181, 173] on div "[PERSON_NAME]" at bounding box center [200, 169] width 60 height 15
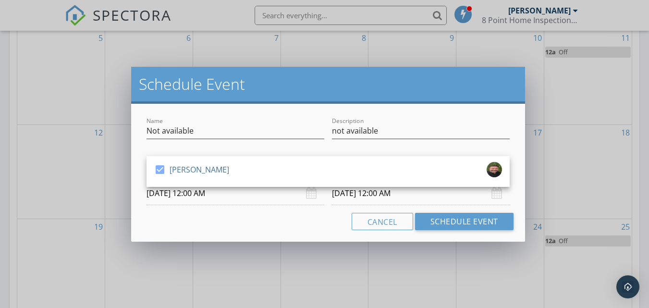
click at [198, 195] on input "[DATE] 12:00 AM" at bounding box center [236, 194] width 178 height 24
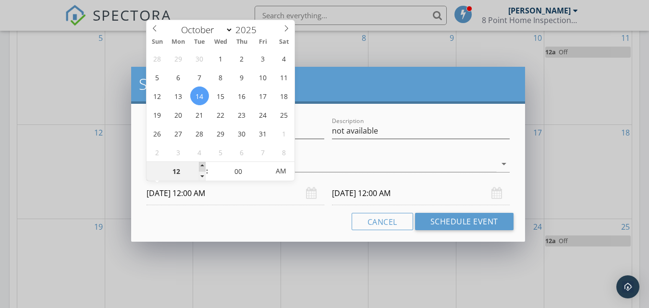
type input "01"
type input "[DATE] 1:00 AM"
click at [203, 164] on span at bounding box center [202, 167] width 7 height 10
type input "02"
type input "[DATE] 2:00 AM"
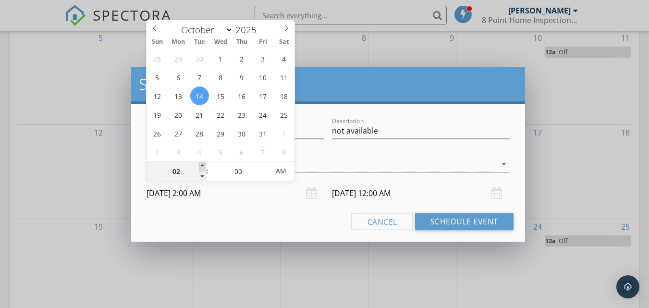
click at [203, 164] on span at bounding box center [202, 167] width 7 height 10
type input "03"
type input "[DATE] 3:00 AM"
click at [203, 164] on span at bounding box center [202, 167] width 7 height 10
type input "[DATE] 3:00 AM"
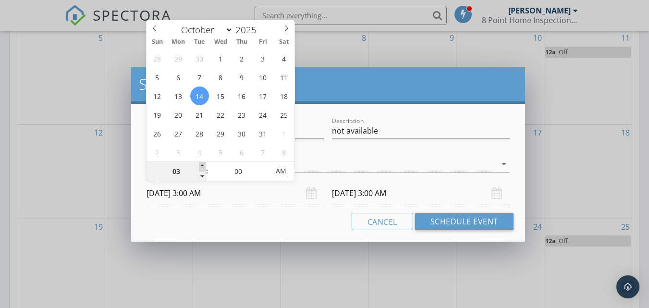
type input "04"
type input "[DATE] 4:00 AM"
click at [203, 164] on span at bounding box center [202, 167] width 7 height 10
type input "05"
type input "[DATE] 5:00 AM"
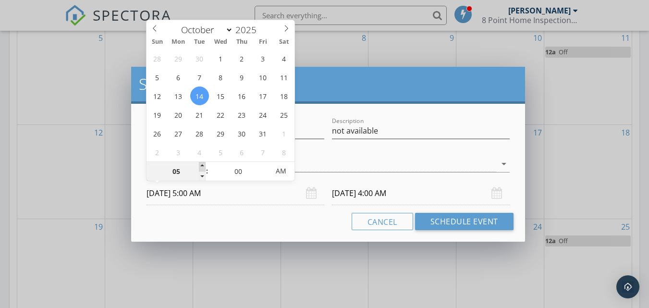
click at [203, 164] on span at bounding box center [202, 167] width 7 height 10
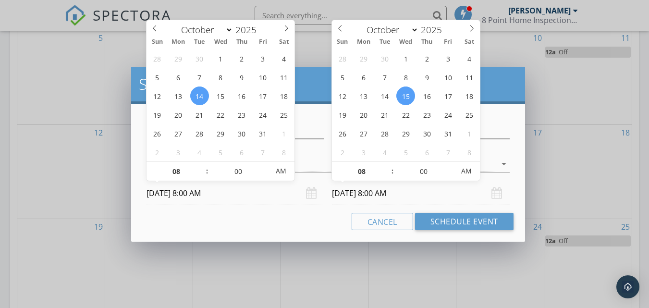
click at [354, 190] on input "[DATE] 8:00 AM" at bounding box center [421, 194] width 178 height 24
click at [387, 165] on span at bounding box center [387, 167] width 7 height 10
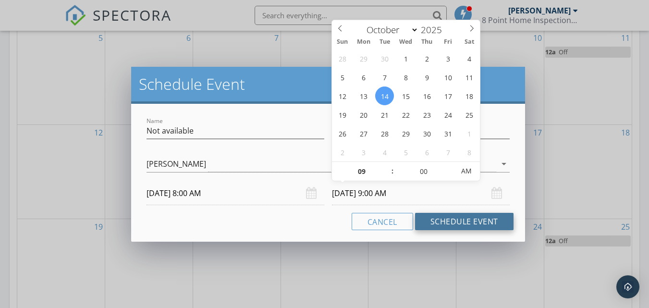
click at [442, 219] on button "Schedule Event" at bounding box center [464, 221] width 99 height 17
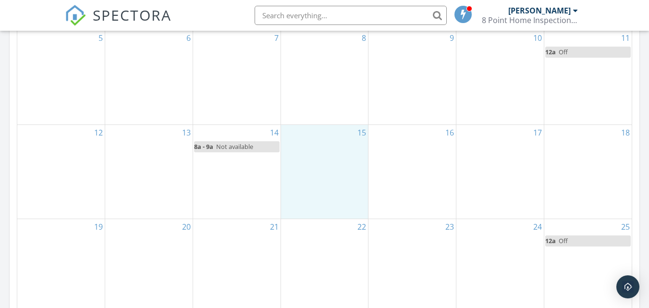
click at [312, 161] on div "15" at bounding box center [324, 172] width 87 height 94
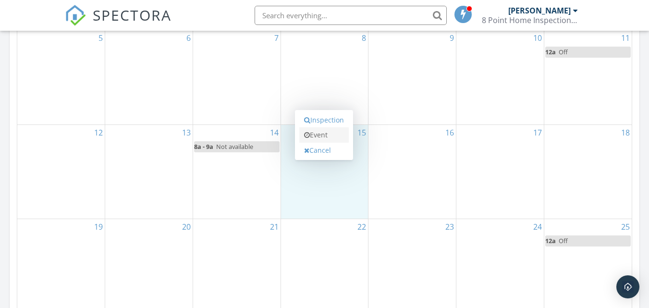
click at [323, 131] on link "Event" at bounding box center [324, 134] width 50 height 15
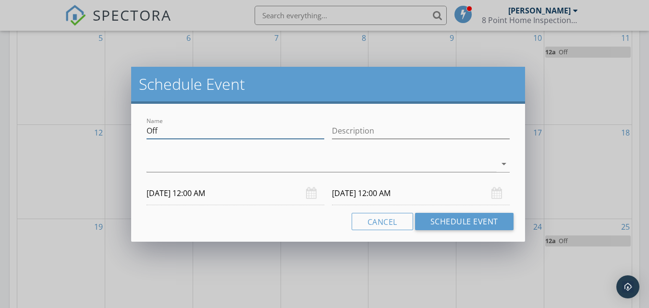
click at [242, 128] on input "Off" at bounding box center [236, 131] width 178 height 16
click at [220, 165] on div at bounding box center [322, 164] width 350 height 16
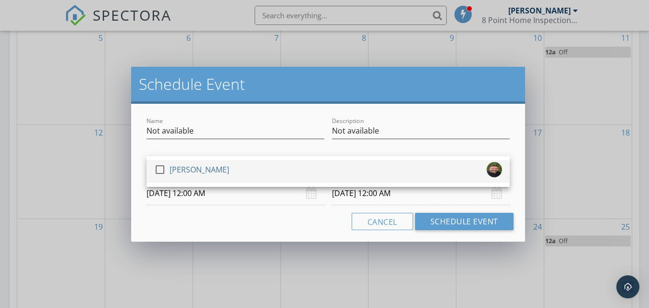
click at [176, 173] on div "[PERSON_NAME]" at bounding box center [200, 169] width 60 height 15
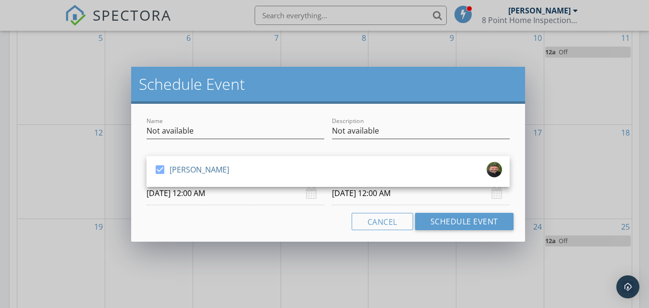
click at [191, 194] on input "[DATE] 12:00 AM" at bounding box center [236, 194] width 178 height 24
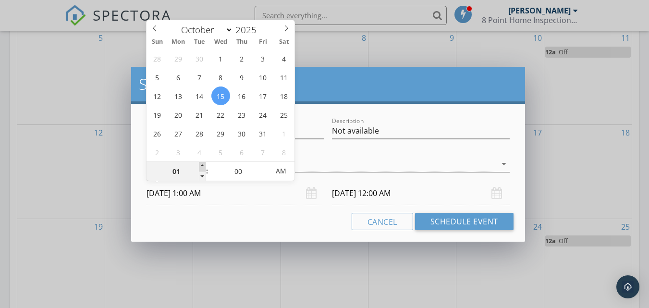
click at [203, 164] on span at bounding box center [202, 167] width 7 height 10
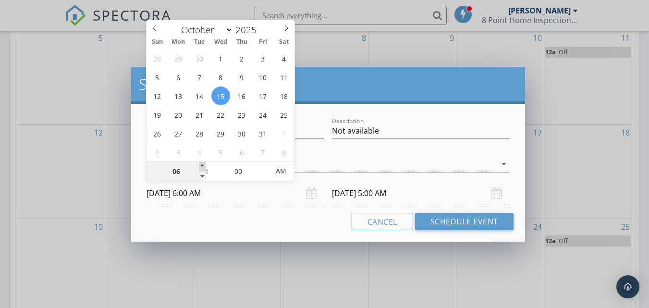
click at [203, 164] on span at bounding box center [202, 167] width 7 height 10
click at [356, 195] on input "[DATE] 8:00 AM" at bounding box center [421, 194] width 178 height 24
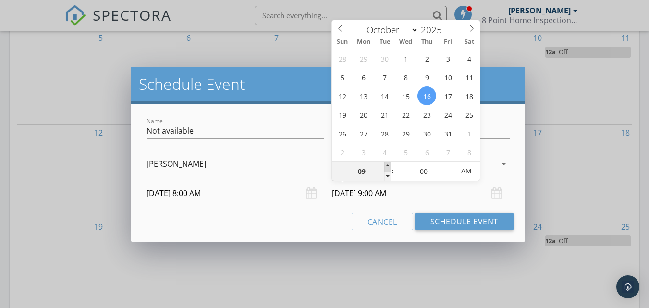
click at [387, 166] on span at bounding box center [387, 167] width 7 height 10
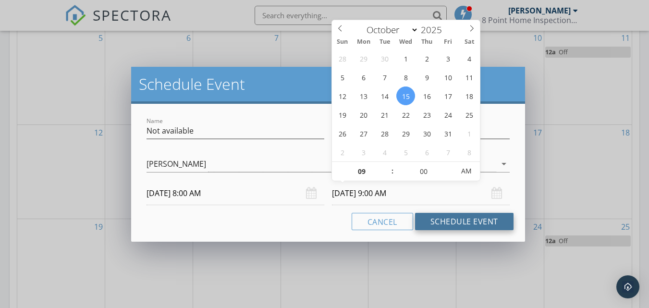
click at [454, 216] on button "Schedule Event" at bounding box center [464, 221] width 99 height 17
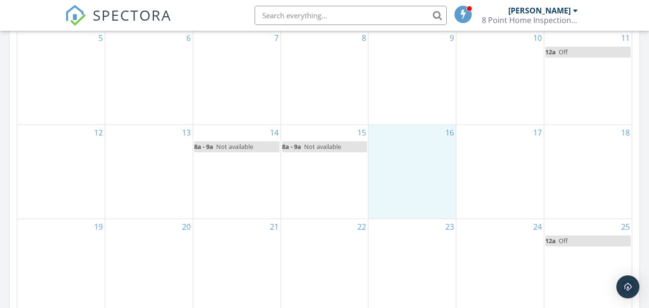
click at [412, 154] on div "16" at bounding box center [412, 172] width 87 height 94
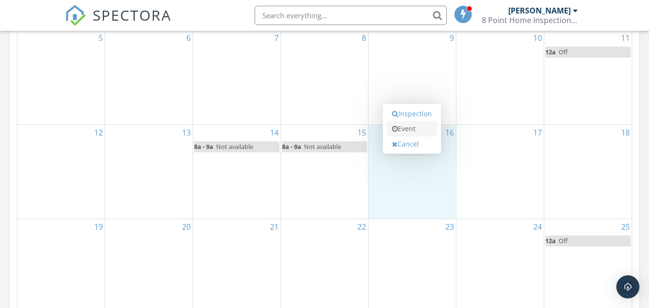
click at [406, 129] on link "Event" at bounding box center [412, 128] width 50 height 15
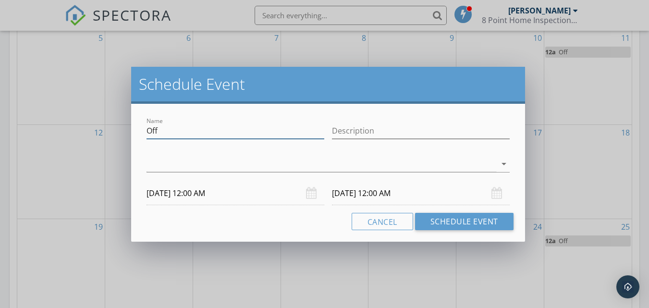
click at [215, 132] on input "Off" at bounding box center [236, 131] width 178 height 16
click at [505, 163] on icon "arrow_drop_down" at bounding box center [504, 164] width 12 height 12
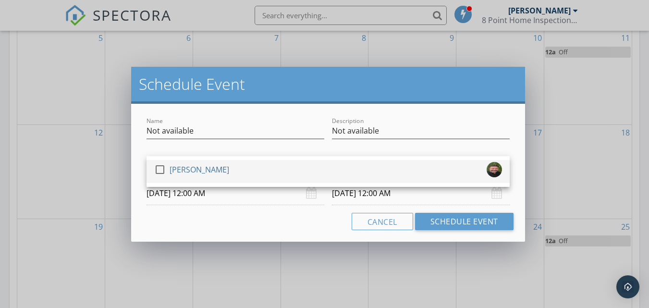
click at [206, 165] on div "[PERSON_NAME]" at bounding box center [200, 169] width 60 height 15
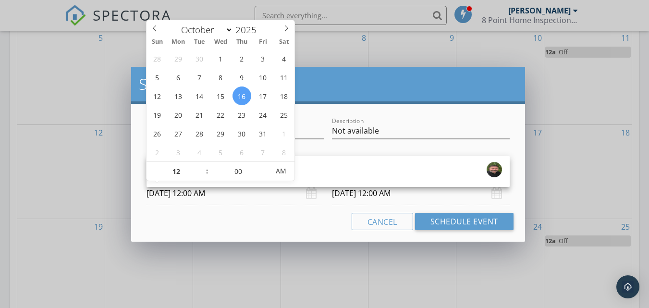
click at [214, 194] on input "[DATE] 12:00 AM" at bounding box center [236, 194] width 178 height 24
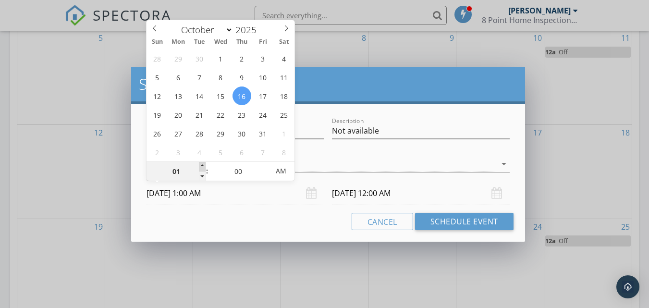
click at [201, 162] on span at bounding box center [202, 167] width 7 height 10
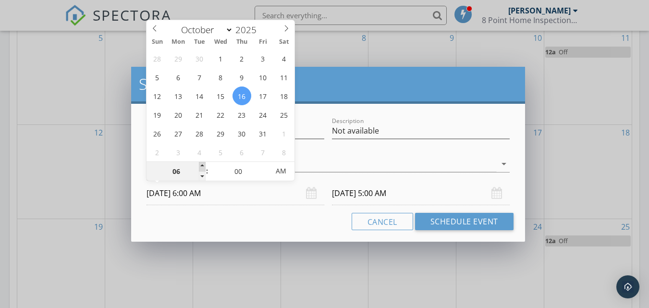
click at [201, 162] on span at bounding box center [202, 167] width 7 height 10
click at [365, 195] on input "[DATE] 8:00 AM" at bounding box center [421, 194] width 178 height 24
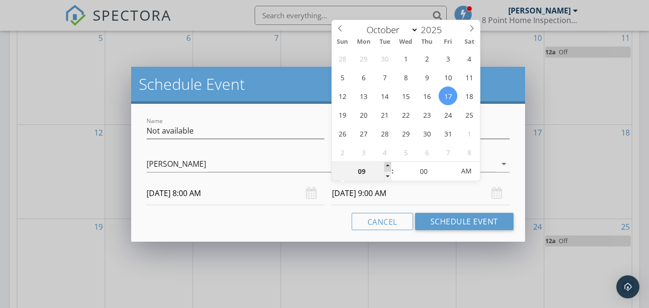
click at [389, 163] on span at bounding box center [387, 167] width 7 height 10
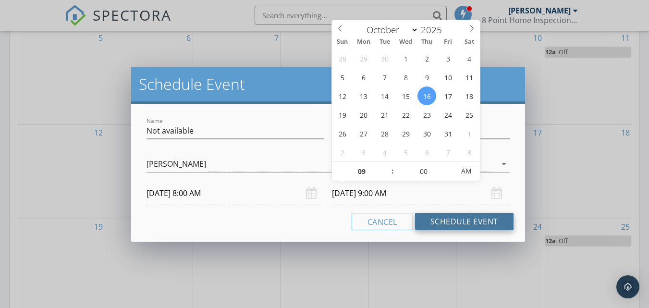
click at [439, 221] on button "Schedule Event" at bounding box center [464, 221] width 99 height 17
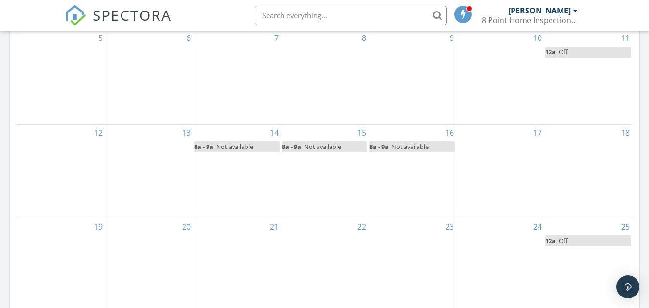
click at [495, 150] on div "17" at bounding box center [500, 172] width 87 height 94
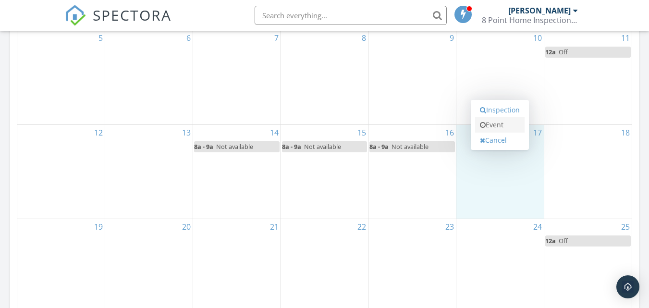
click at [498, 125] on link "Event" at bounding box center [500, 124] width 50 height 15
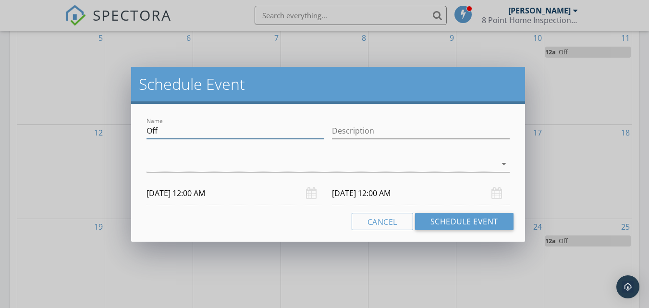
click at [176, 131] on input "Off" at bounding box center [236, 131] width 178 height 16
click at [158, 163] on div at bounding box center [322, 164] width 350 height 16
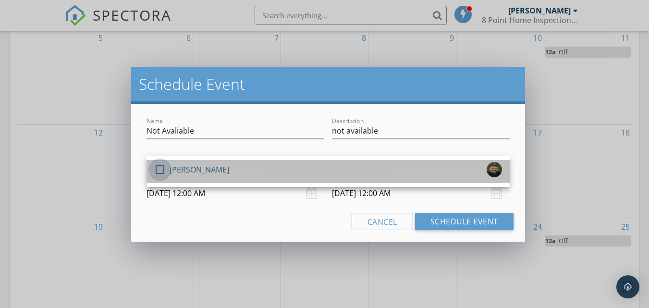
click at [160, 172] on div at bounding box center [160, 169] width 16 height 16
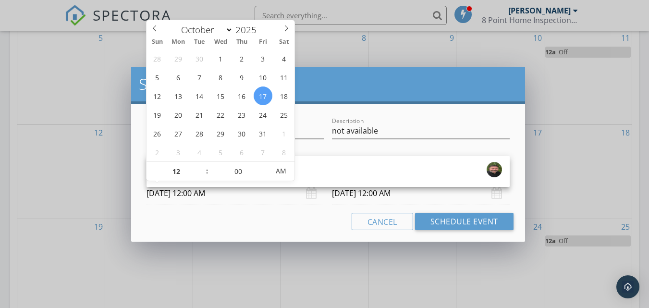
click at [191, 199] on input "[DATE] 12:00 AM" at bounding box center [236, 194] width 178 height 24
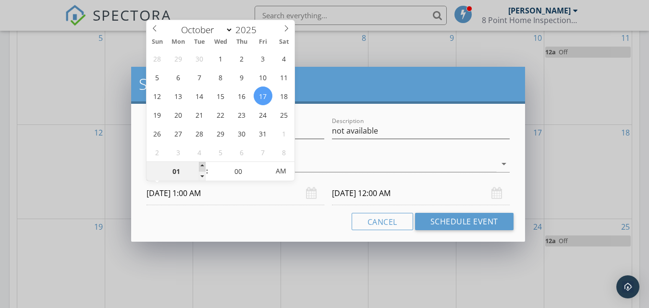
click at [201, 163] on span at bounding box center [202, 167] width 7 height 10
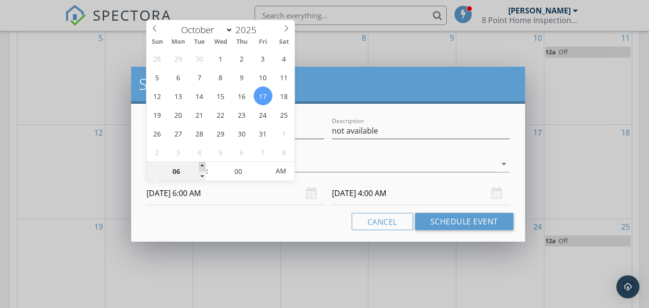
click at [201, 163] on span at bounding box center [202, 167] width 7 height 10
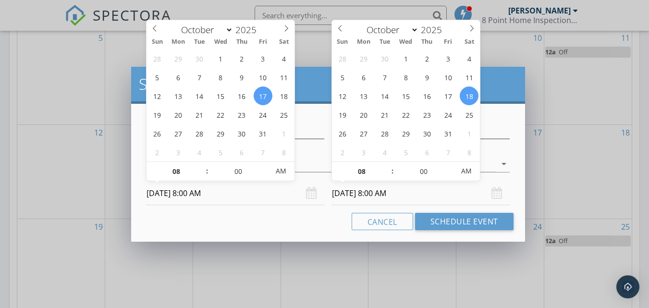
click at [354, 193] on input "[DATE] 8:00 AM" at bounding box center [421, 194] width 178 height 24
click at [390, 165] on span at bounding box center [387, 167] width 7 height 10
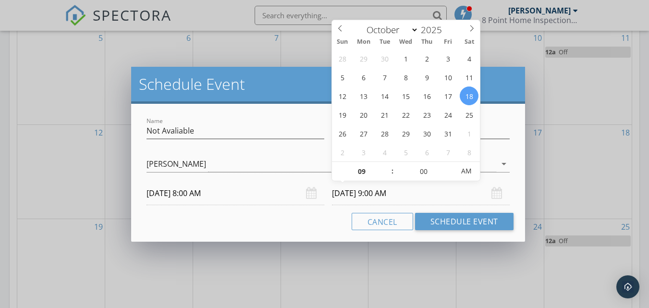
click at [441, 105] on div "28 29 30 1 2 3 4 5 6 7 8 9 10 11 12 13 14 15 16 17 18 19 20 21 22 23 24 25 26 2…" at bounding box center [406, 105] width 148 height 112
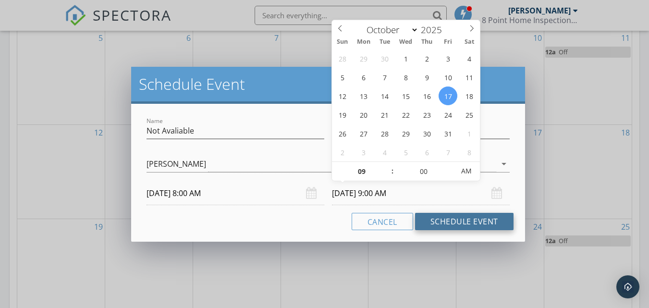
click at [446, 216] on button "Schedule Event" at bounding box center [464, 221] width 99 height 17
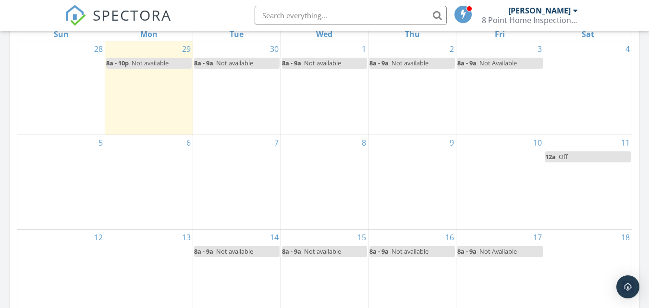
scroll to position [463, 0]
click at [260, 145] on div "7" at bounding box center [236, 183] width 87 height 94
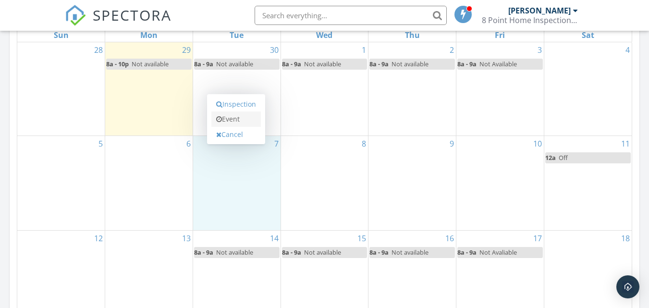
click at [234, 119] on link "Event" at bounding box center [236, 118] width 50 height 15
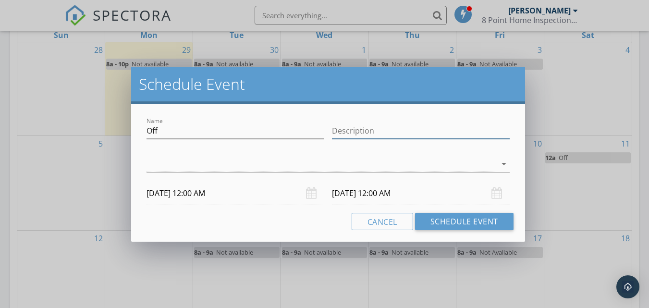
click at [349, 131] on input "Description" at bounding box center [421, 131] width 178 height 16
click at [180, 168] on div at bounding box center [322, 164] width 350 height 16
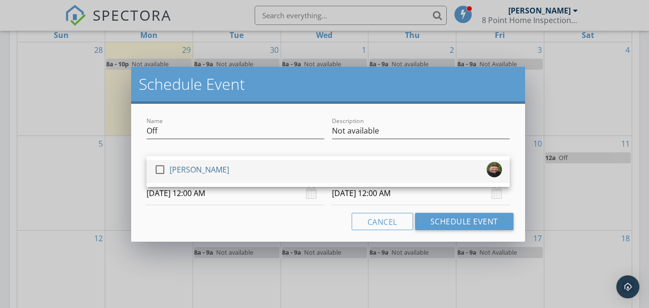
click at [158, 167] on div at bounding box center [160, 169] width 16 height 16
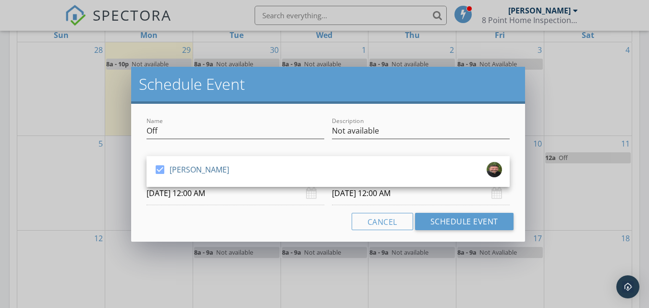
click at [232, 195] on input "[DATE] 12:00 AM" at bounding box center [236, 194] width 178 height 24
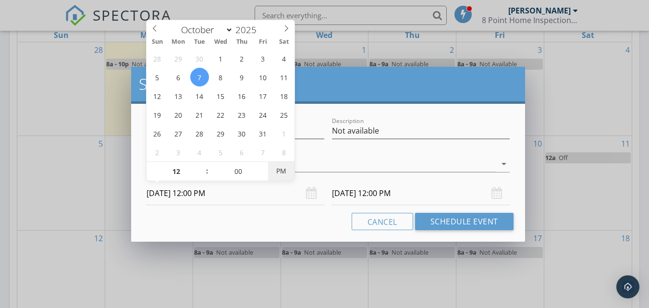
click at [277, 168] on span "PM" at bounding box center [281, 170] width 26 height 19
click at [358, 193] on input "[DATE] 12:00 PM" at bounding box center [421, 194] width 178 height 24
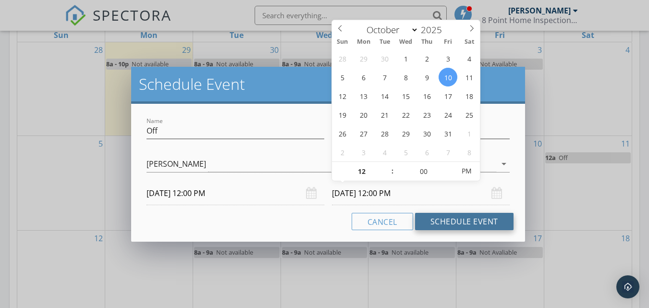
click at [432, 216] on button "Schedule Event" at bounding box center [464, 221] width 99 height 17
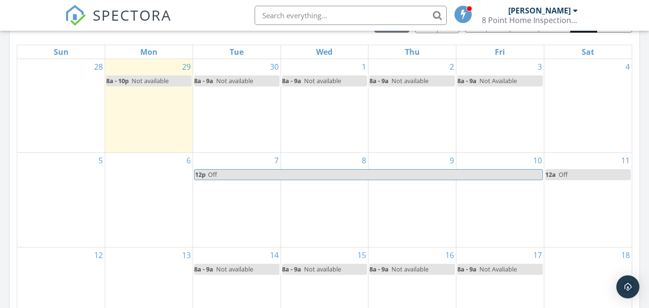
scroll to position [446, 0]
click at [455, 177] on span "Off" at bounding box center [375, 175] width 335 height 10
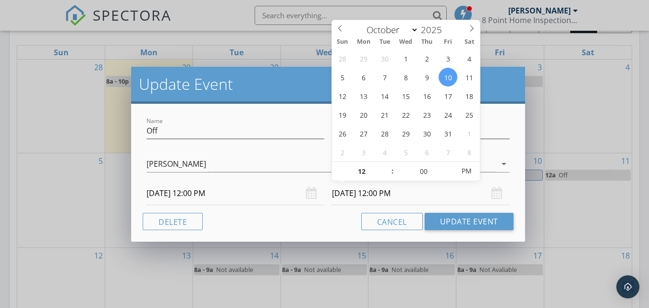
click at [406, 195] on input "[DATE] 12:00 PM" at bounding box center [421, 194] width 178 height 24
click at [466, 172] on span "AM" at bounding box center [466, 170] width 26 height 19
click at [458, 222] on button "Update Event" at bounding box center [469, 221] width 89 height 17
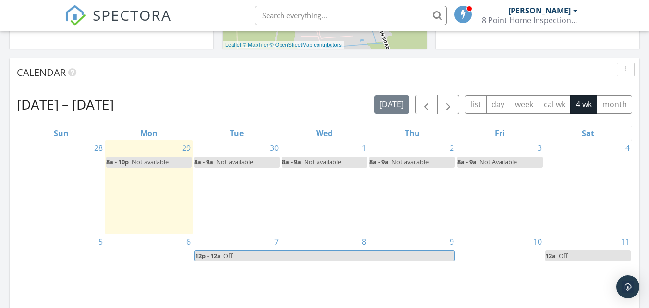
scroll to position [364, 0]
click at [619, 105] on button "month" at bounding box center [615, 105] width 36 height 19
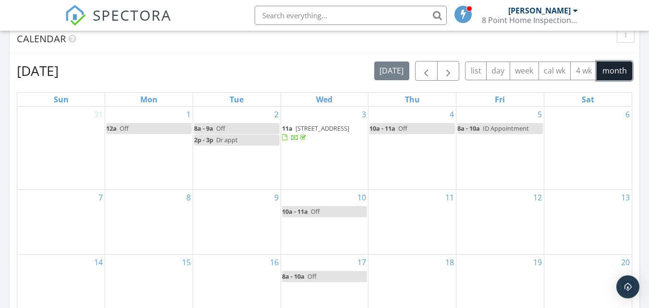
scroll to position [412, 0]
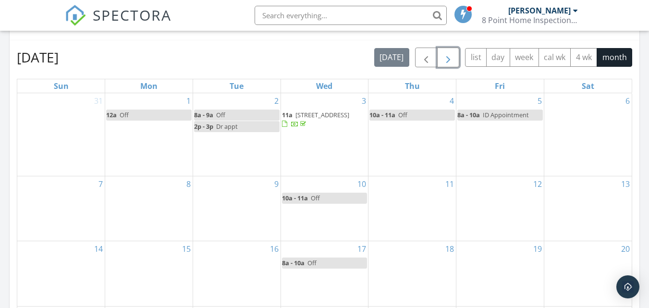
click at [451, 53] on span "button" at bounding box center [449, 58] width 12 height 12
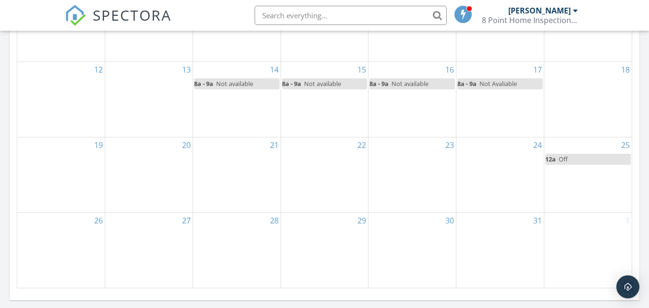
scroll to position [606, 0]
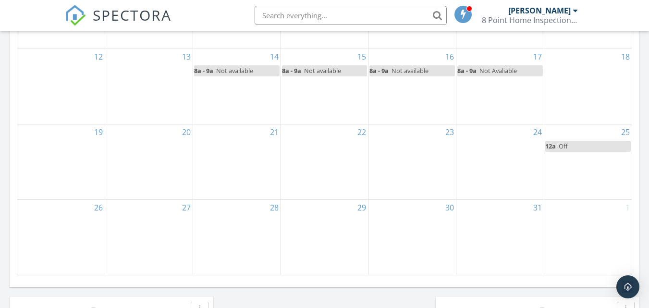
click at [250, 231] on div "28" at bounding box center [236, 237] width 87 height 74
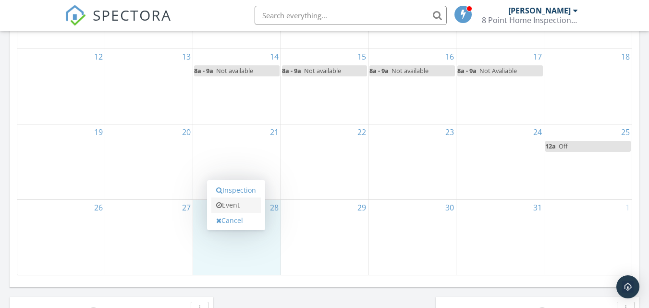
click at [238, 206] on link "Event" at bounding box center [236, 205] width 50 height 15
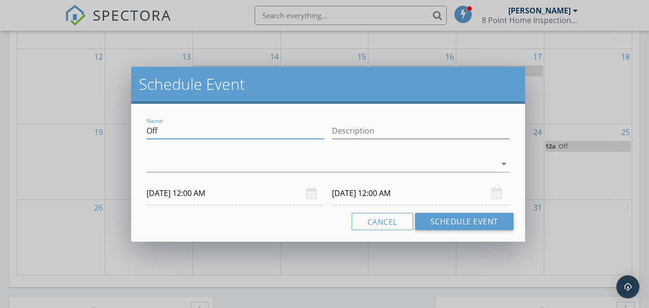
click at [197, 132] on input "Off" at bounding box center [236, 131] width 178 height 16
click at [186, 163] on div at bounding box center [322, 164] width 350 height 16
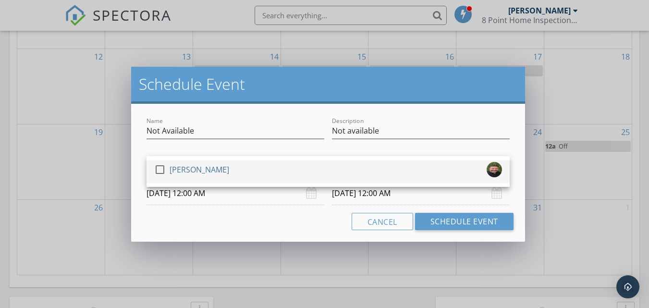
click at [172, 169] on div "[PERSON_NAME]" at bounding box center [200, 169] width 60 height 15
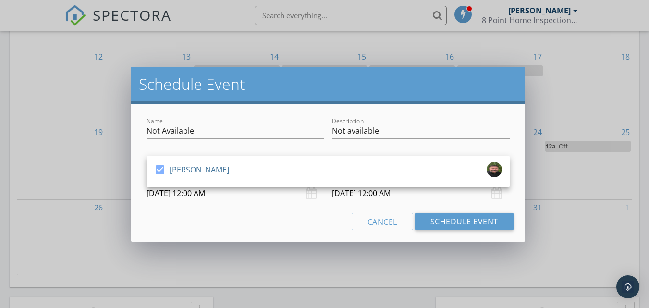
click at [202, 198] on input "[DATE] 12:00 AM" at bounding box center [236, 194] width 178 height 24
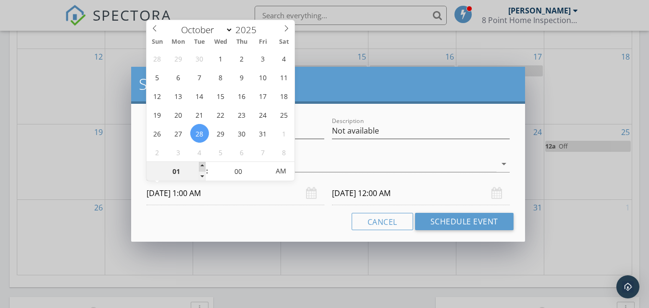
click at [201, 165] on span at bounding box center [202, 167] width 7 height 10
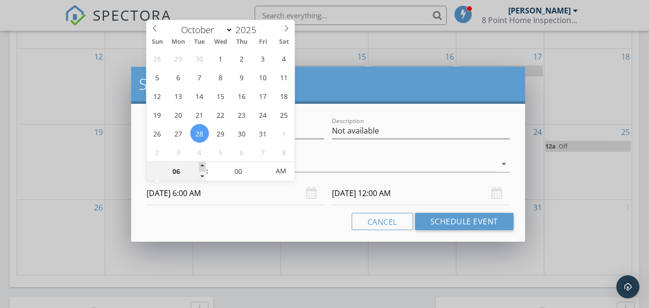
click at [201, 165] on span at bounding box center [202, 167] width 7 height 10
click at [359, 195] on input "[DATE] 8:00 AM" at bounding box center [421, 194] width 178 height 24
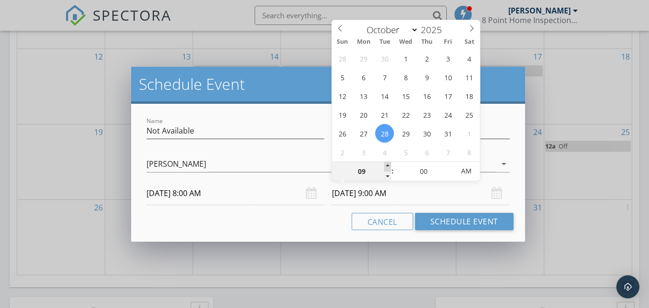
click at [388, 165] on span at bounding box center [387, 167] width 7 height 10
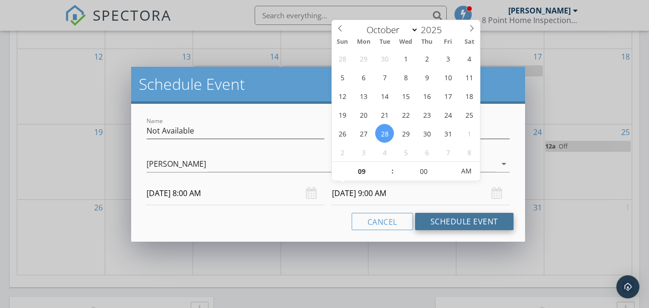
click at [445, 221] on button "Schedule Event" at bounding box center [464, 221] width 99 height 17
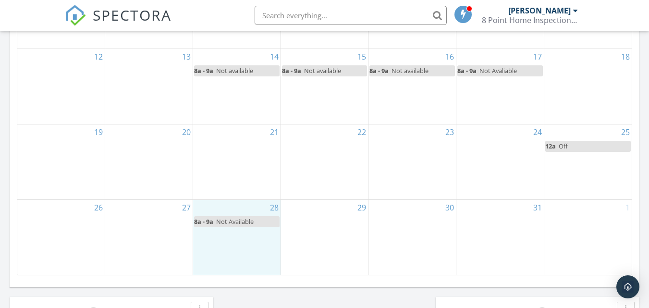
click at [229, 231] on div "28 8a - 9a Not Available" at bounding box center [236, 237] width 87 height 74
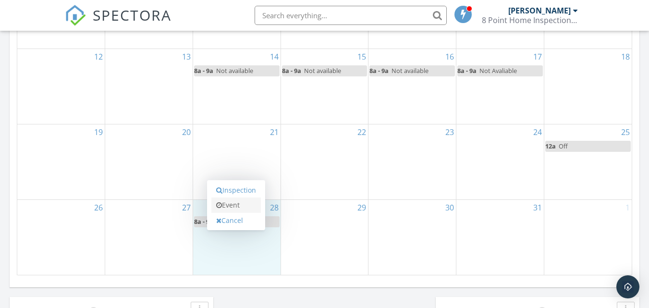
click at [233, 205] on link "Event" at bounding box center [236, 205] width 50 height 15
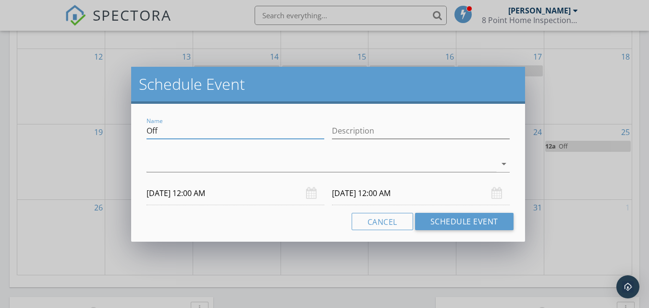
click at [186, 127] on input "Off" at bounding box center [236, 131] width 178 height 16
click at [341, 131] on input "Description" at bounding box center [421, 131] width 178 height 16
click at [293, 163] on div at bounding box center [322, 164] width 350 height 16
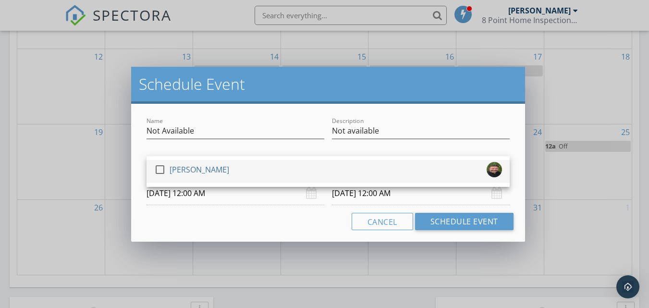
click at [212, 169] on div "[PERSON_NAME]" at bounding box center [200, 169] width 60 height 15
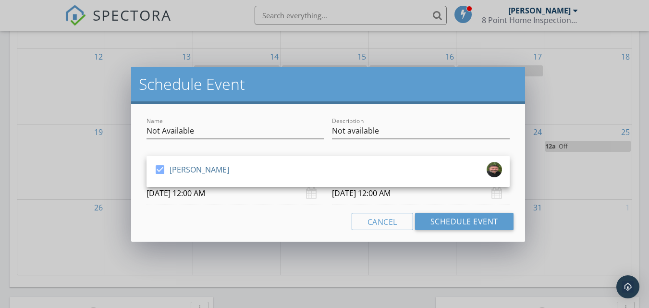
click at [222, 195] on input "[DATE] 12:00 AM" at bounding box center [236, 194] width 178 height 24
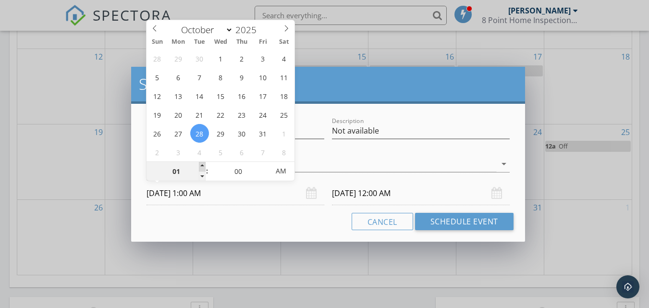
click at [203, 165] on span at bounding box center [202, 167] width 7 height 10
click at [204, 175] on span at bounding box center [202, 177] width 7 height 10
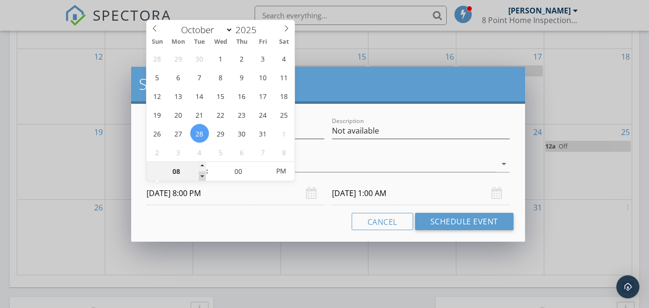
click at [204, 175] on span at bounding box center [202, 177] width 7 height 10
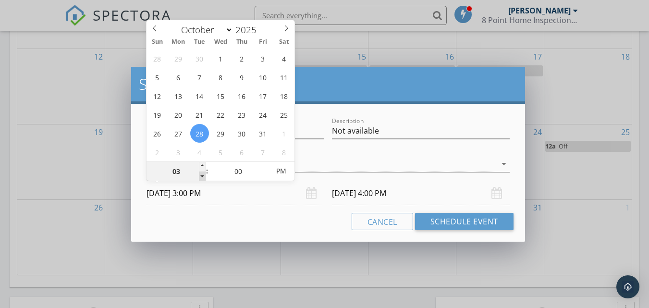
click at [204, 175] on span at bounding box center [202, 177] width 7 height 10
click at [357, 189] on input "[DATE] 3:00 PM" at bounding box center [421, 194] width 178 height 24
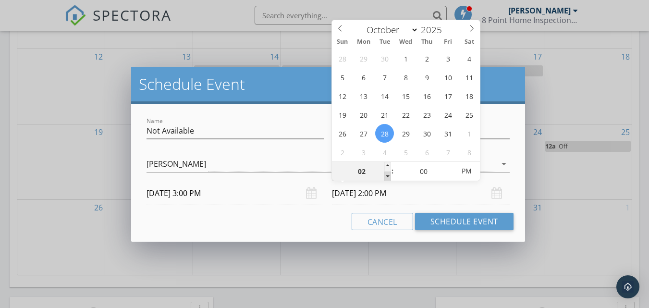
click at [387, 175] on span at bounding box center [387, 177] width 7 height 10
click at [386, 165] on span at bounding box center [387, 167] width 7 height 10
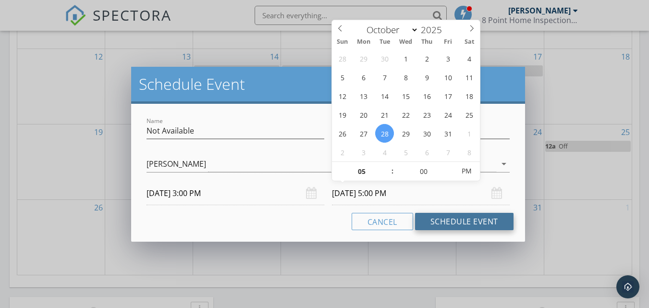
click at [438, 223] on button "Schedule Event" at bounding box center [464, 221] width 99 height 17
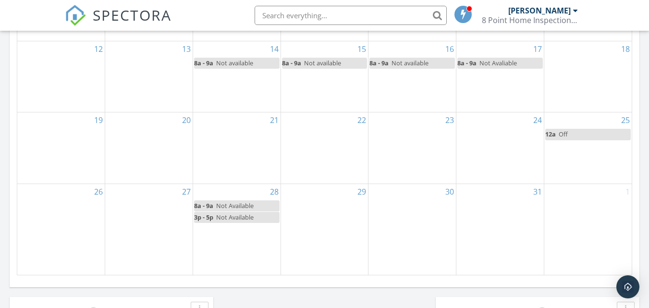
click at [316, 218] on div "29" at bounding box center [324, 229] width 87 height 91
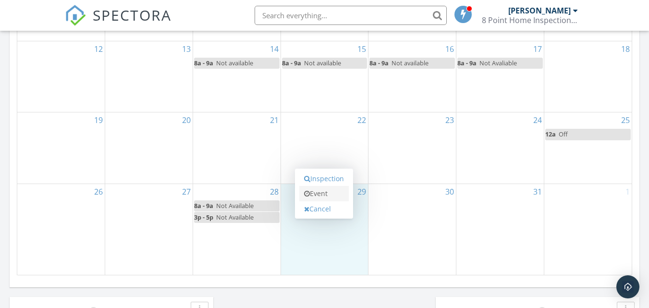
click at [322, 191] on link "Event" at bounding box center [324, 193] width 50 height 15
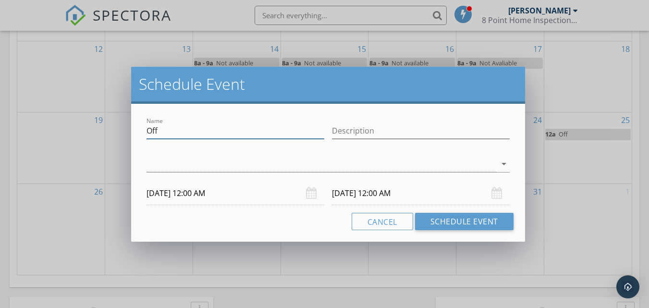
click at [171, 134] on input "Off" at bounding box center [236, 131] width 178 height 16
click at [261, 169] on div at bounding box center [322, 164] width 350 height 16
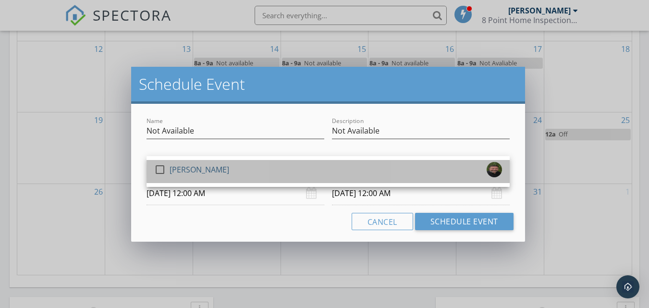
click at [203, 166] on div "[PERSON_NAME]" at bounding box center [200, 169] width 60 height 15
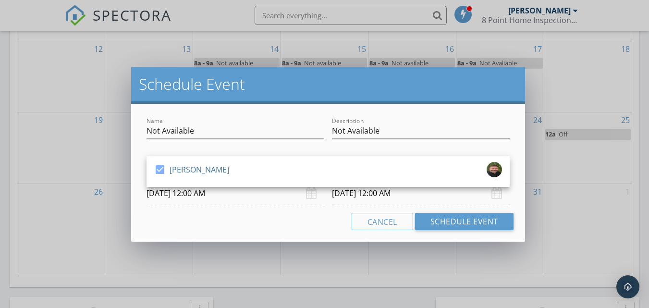
click at [210, 193] on input "[DATE] 12:00 AM" at bounding box center [236, 194] width 178 height 24
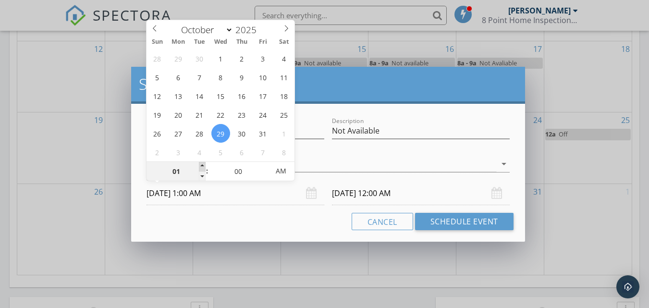
click at [201, 166] on span at bounding box center [202, 167] width 7 height 10
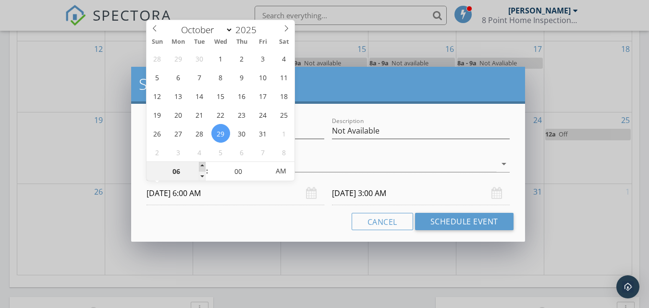
click at [201, 166] on span at bounding box center [202, 167] width 7 height 10
click at [356, 195] on input "[DATE] 8:00 AM" at bounding box center [421, 194] width 178 height 24
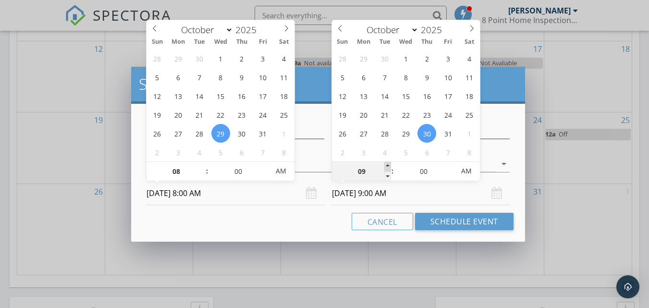
click at [390, 164] on span at bounding box center [387, 167] width 7 height 10
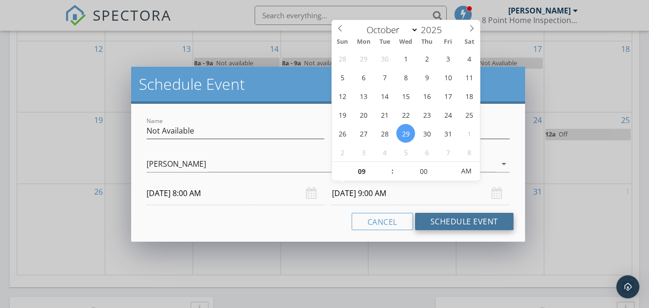
click at [436, 216] on button "Schedule Event" at bounding box center [464, 221] width 99 height 17
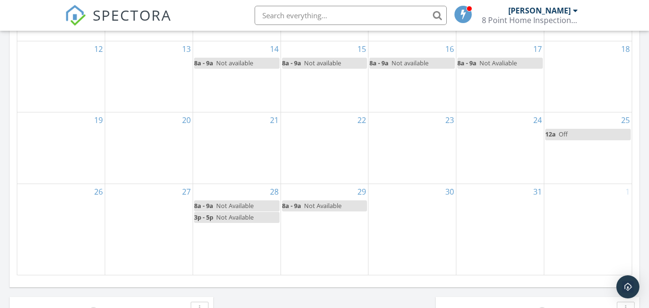
click at [335, 224] on div "29 8a - 9a Not Available" at bounding box center [324, 229] width 87 height 91
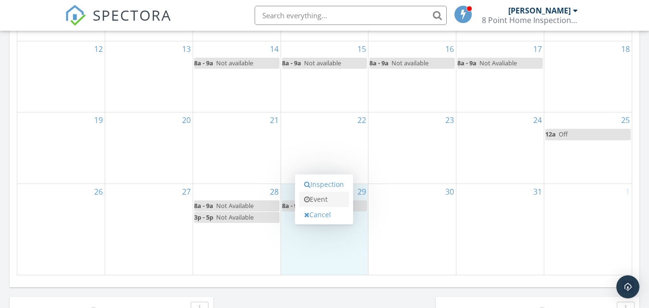
click at [322, 198] on link "Event" at bounding box center [324, 199] width 50 height 15
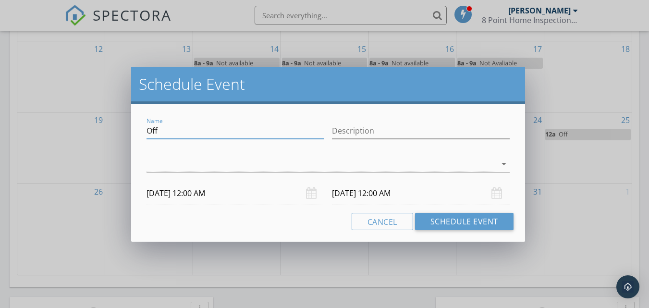
click at [224, 128] on input "Off" at bounding box center [236, 131] width 178 height 16
click at [242, 162] on div at bounding box center [322, 164] width 350 height 16
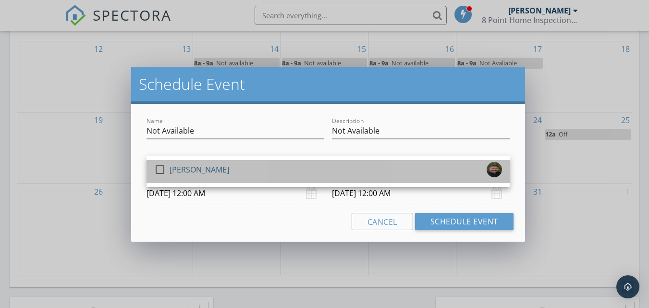
click at [194, 167] on div "[PERSON_NAME]" at bounding box center [200, 169] width 60 height 15
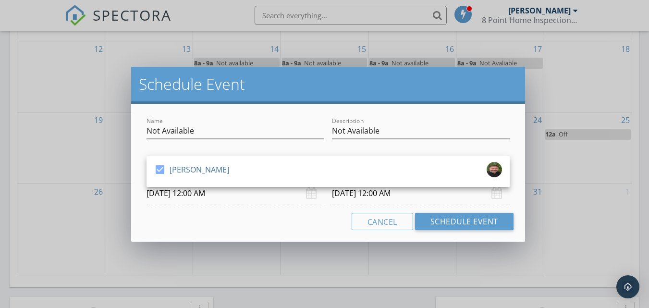
click at [209, 197] on input "[DATE] 12:00 AM" at bounding box center [236, 194] width 178 height 24
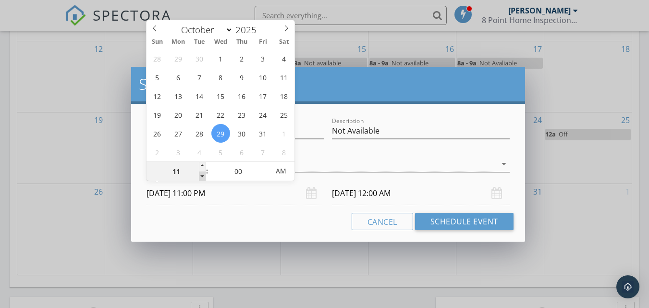
click at [203, 176] on span at bounding box center [202, 177] width 7 height 10
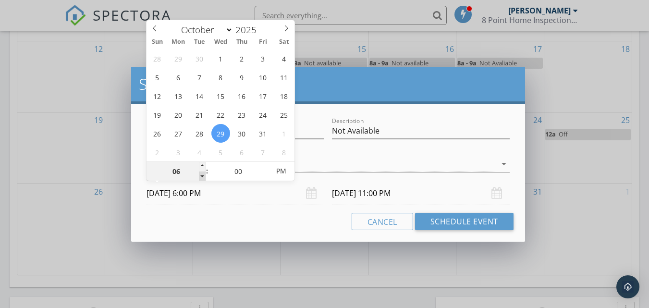
click at [203, 176] on span at bounding box center [202, 177] width 7 height 10
click at [359, 197] on input "[DATE] 3:00 PM" at bounding box center [421, 194] width 178 height 24
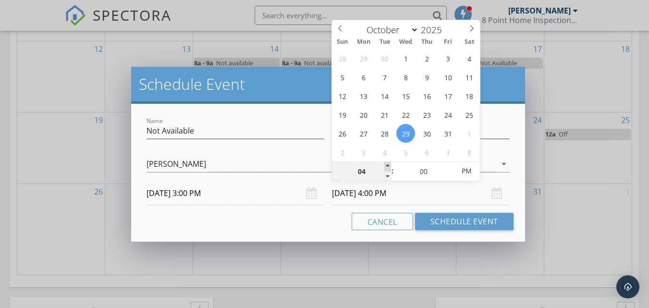
click at [386, 165] on span at bounding box center [387, 167] width 7 height 10
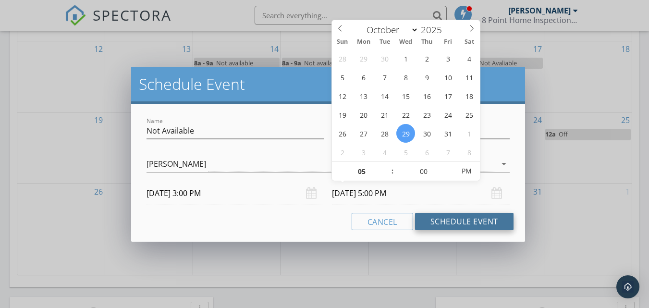
click at [438, 222] on button "Schedule Event" at bounding box center [464, 221] width 99 height 17
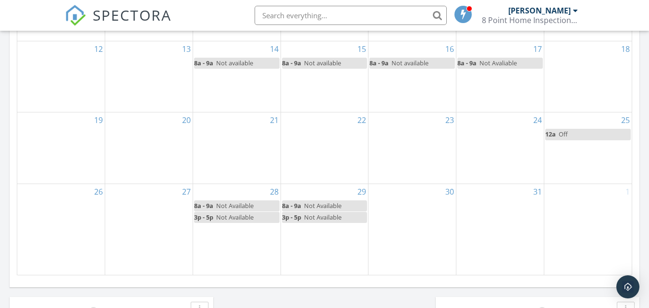
click at [415, 210] on div "30" at bounding box center [412, 229] width 87 height 91
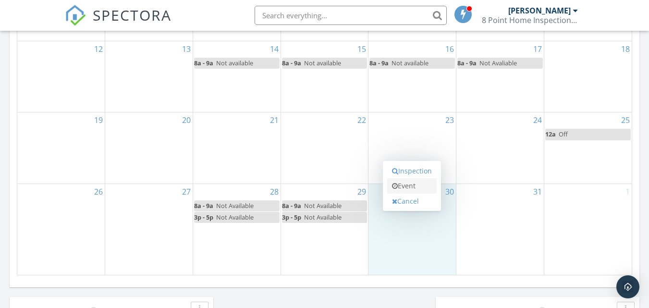
click at [406, 185] on link "Event" at bounding box center [412, 185] width 50 height 15
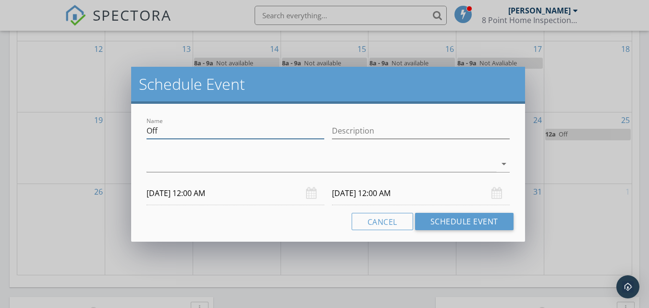
click at [173, 134] on input "Off" at bounding box center [236, 131] width 178 height 16
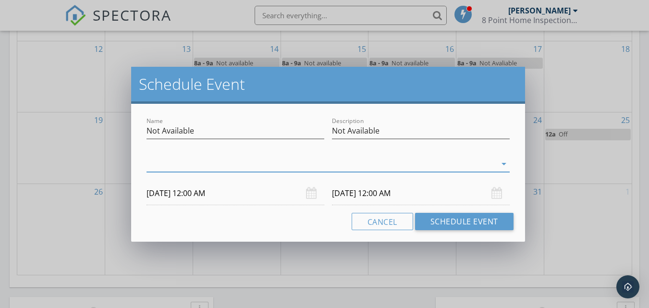
click at [166, 161] on div at bounding box center [322, 164] width 350 height 16
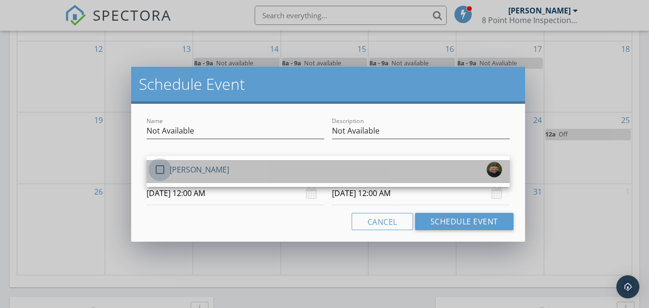
click at [159, 168] on div at bounding box center [160, 169] width 16 height 16
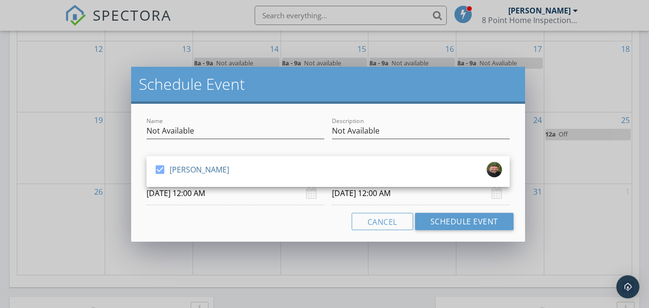
click at [193, 195] on input "[DATE] 12:00 AM" at bounding box center [236, 194] width 178 height 24
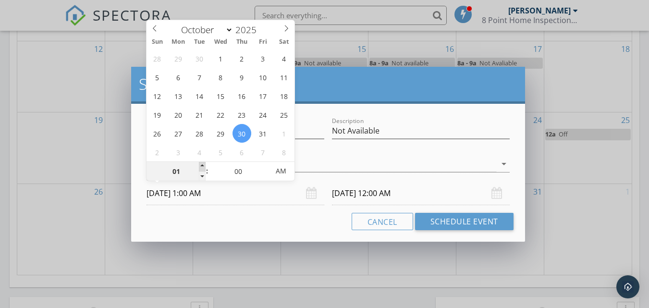
click at [201, 165] on span at bounding box center [202, 167] width 7 height 10
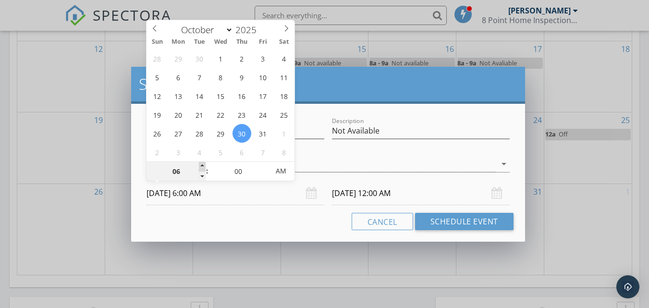
click at [201, 165] on span at bounding box center [202, 167] width 7 height 10
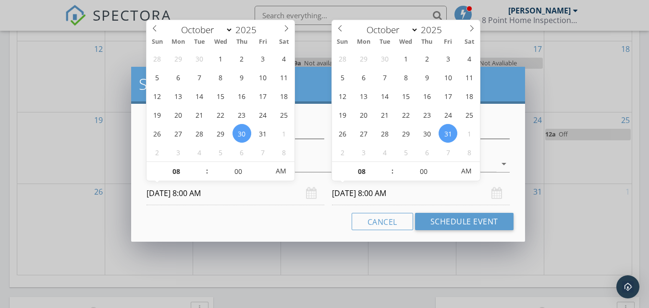
click at [347, 191] on input "[DATE] 8:00 AM" at bounding box center [421, 194] width 178 height 24
click at [387, 166] on span at bounding box center [387, 167] width 7 height 10
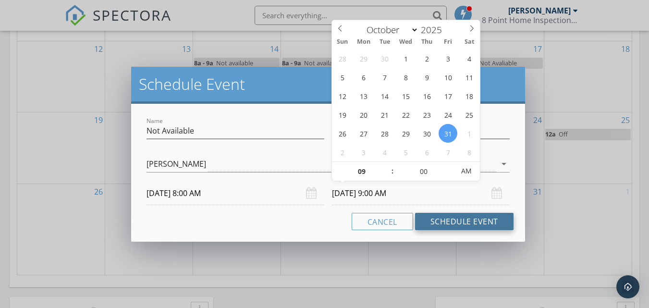
click at [439, 219] on button "Schedule Event" at bounding box center [464, 221] width 99 height 17
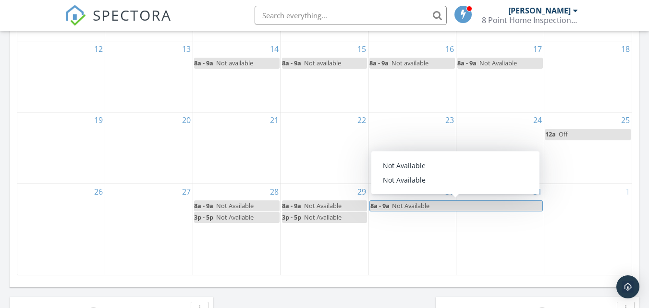
click at [418, 207] on span "Not Available" at bounding box center [410, 205] width 37 height 9
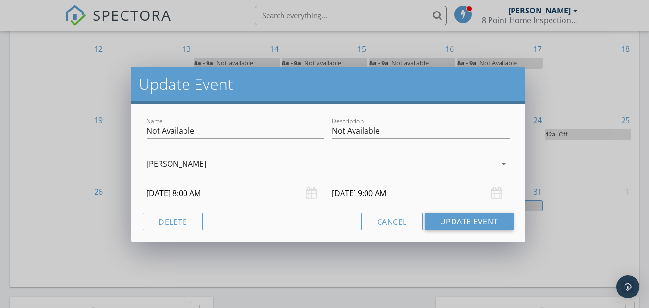
click at [397, 194] on input "[DATE] 9:00 AM" at bounding box center [421, 194] width 178 height 24
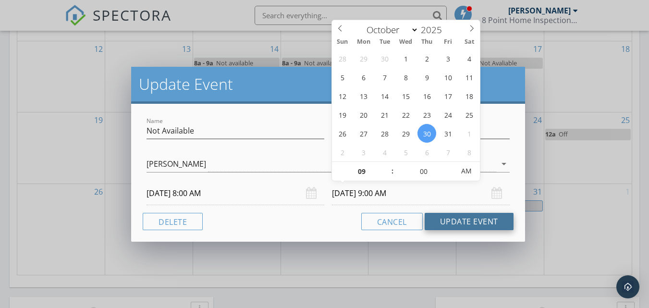
click at [433, 220] on button "Update Event" at bounding box center [469, 221] width 89 height 17
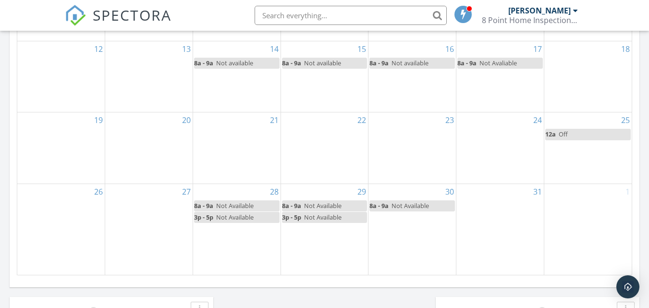
click at [395, 222] on div "30 8a - 9a Not Available" at bounding box center [412, 229] width 87 height 91
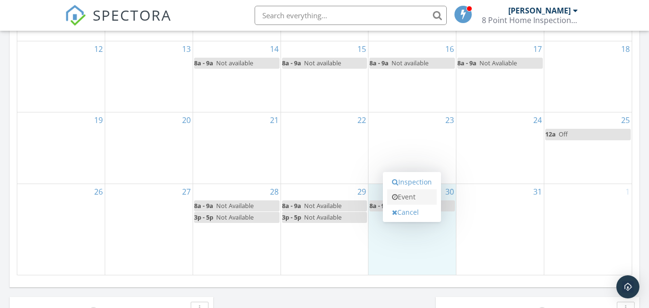
click at [404, 197] on link "Event" at bounding box center [412, 196] width 50 height 15
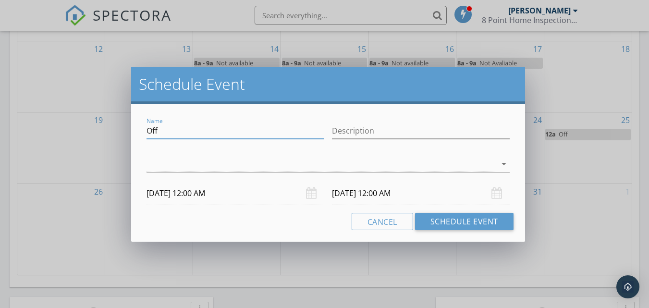
click at [219, 127] on input "Off" at bounding box center [236, 131] width 178 height 16
click at [192, 164] on div at bounding box center [322, 164] width 350 height 16
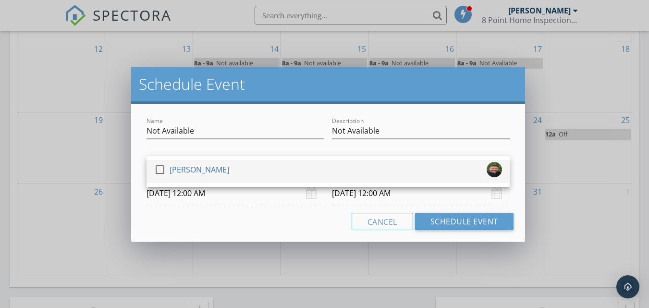
click at [176, 167] on div "[PERSON_NAME]" at bounding box center [200, 169] width 60 height 15
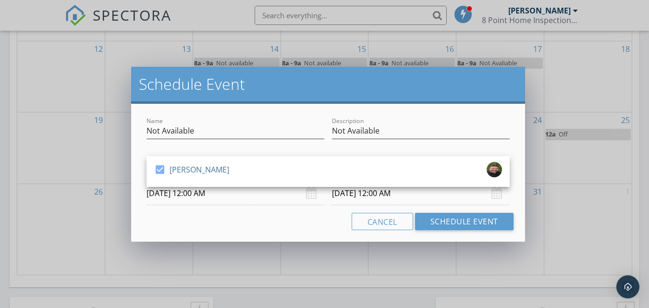
click at [173, 196] on input "[DATE] 12:00 AM" at bounding box center [236, 194] width 178 height 24
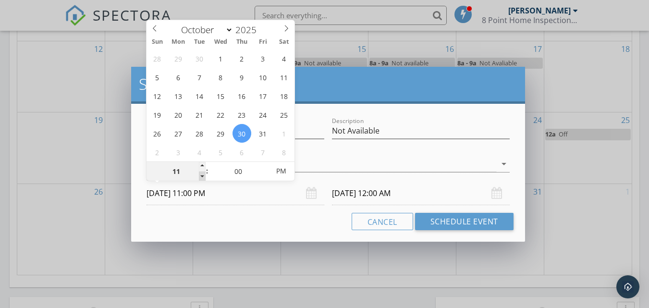
click at [203, 173] on span at bounding box center [202, 177] width 7 height 10
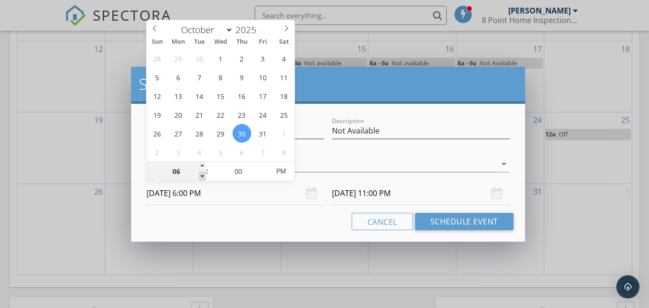
click at [203, 173] on span at bounding box center [202, 177] width 7 height 10
click at [367, 189] on input "[DATE] 3:00 PM" at bounding box center [421, 194] width 178 height 24
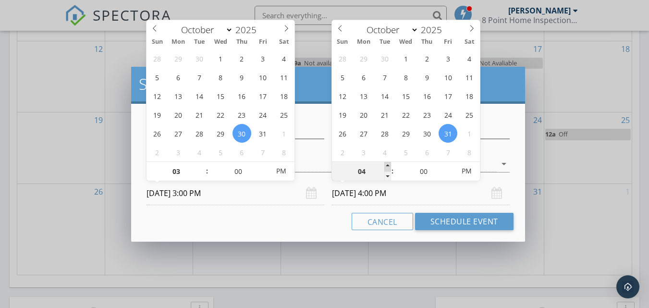
click at [389, 165] on span at bounding box center [387, 167] width 7 height 10
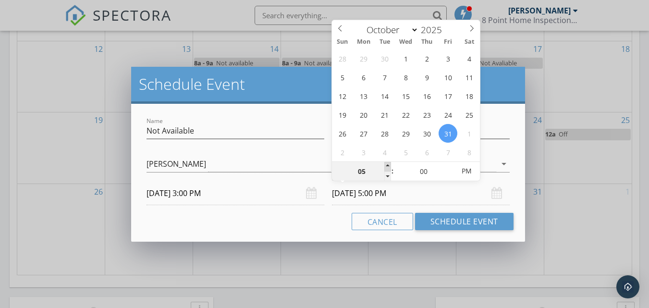
click at [389, 165] on span at bounding box center [387, 167] width 7 height 10
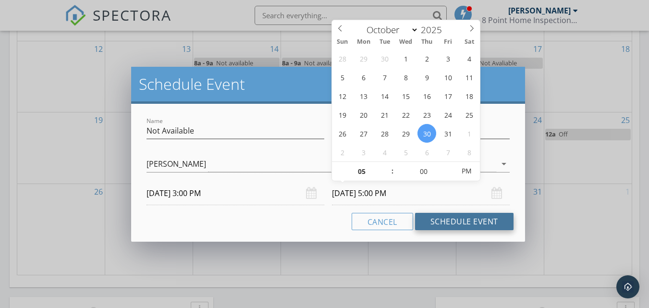
click at [438, 221] on button "Schedule Event" at bounding box center [464, 221] width 99 height 17
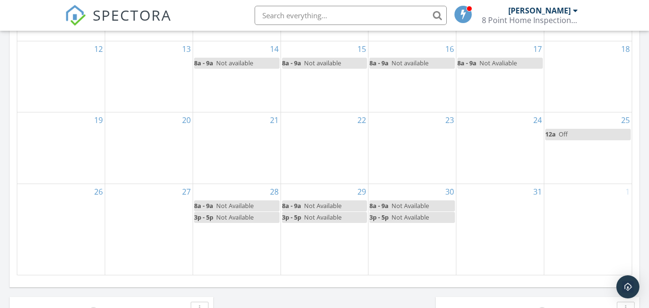
click at [488, 212] on div "31" at bounding box center [500, 229] width 87 height 91
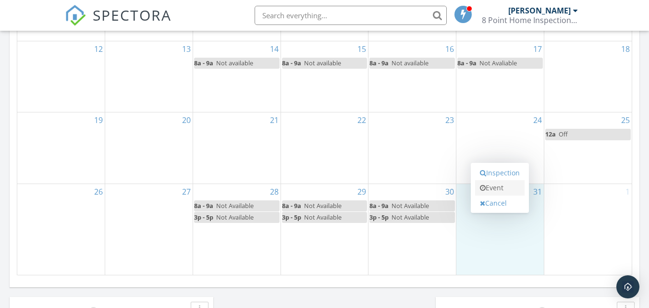
click at [497, 184] on link "Event" at bounding box center [500, 187] width 50 height 15
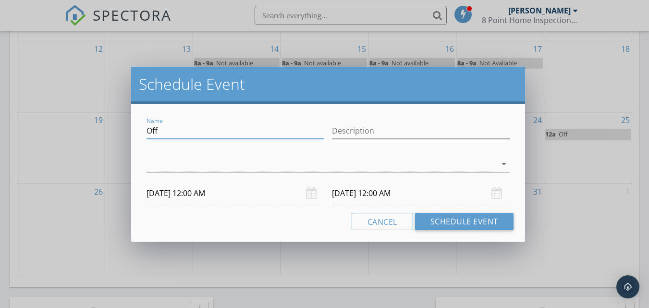
click at [163, 127] on input "Off" at bounding box center [236, 131] width 178 height 16
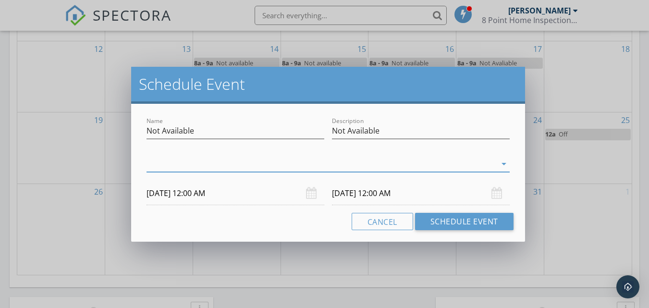
click at [159, 164] on div at bounding box center [322, 164] width 350 height 16
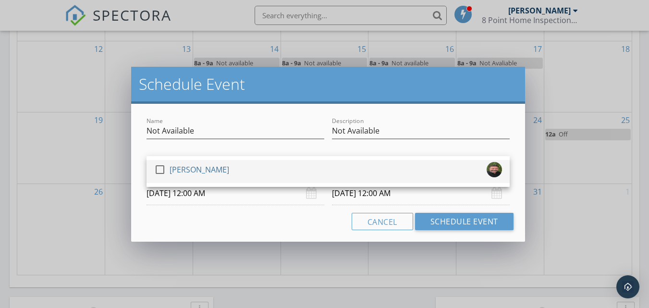
click at [160, 168] on div at bounding box center [160, 169] width 16 height 16
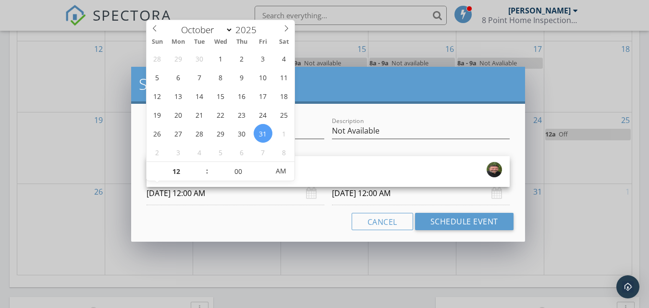
click at [204, 195] on input "[DATE] 12:00 AM" at bounding box center [236, 194] width 178 height 24
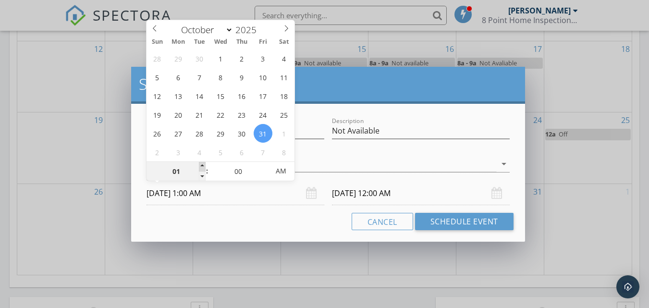
click at [202, 166] on span at bounding box center [202, 167] width 7 height 10
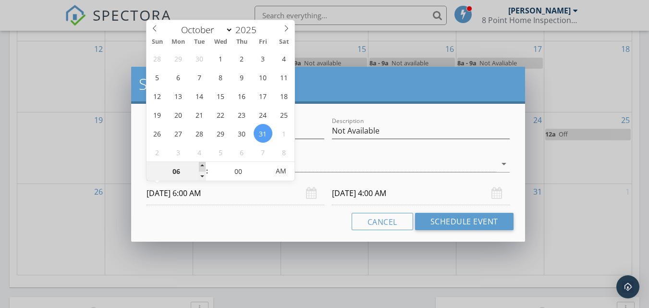
click at [202, 166] on span at bounding box center [202, 167] width 7 height 10
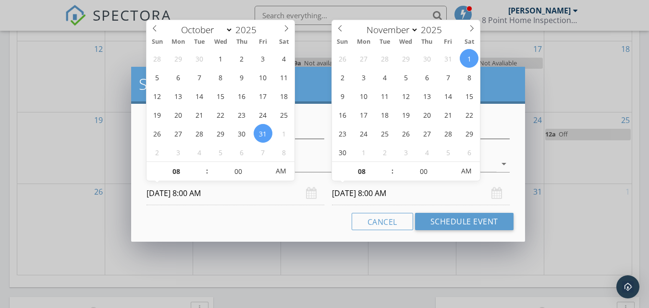
click at [351, 197] on input "[DATE] 8:00 AM" at bounding box center [421, 194] width 178 height 24
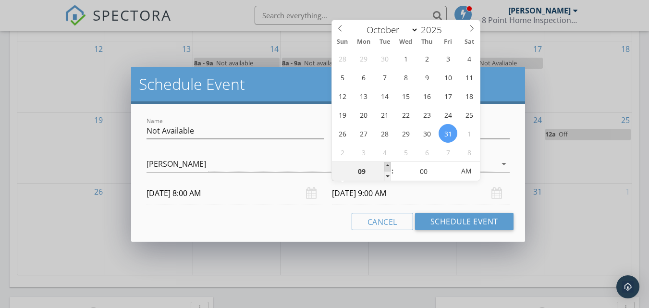
click at [388, 165] on span at bounding box center [387, 167] width 7 height 10
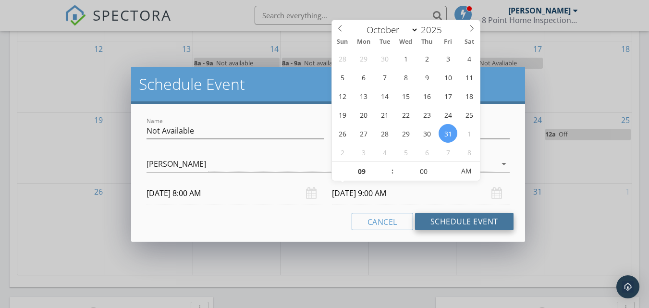
click at [433, 218] on button "Schedule Event" at bounding box center [464, 221] width 99 height 17
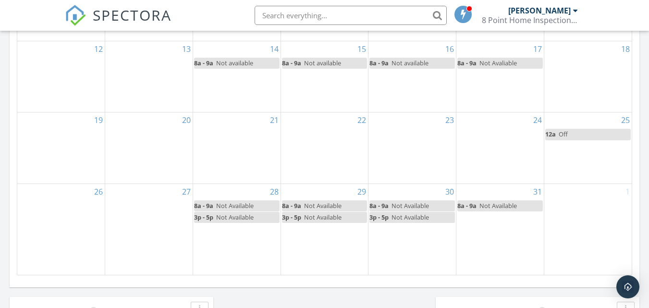
click at [472, 224] on div "31 8a - 9a Not Available" at bounding box center [500, 229] width 87 height 91
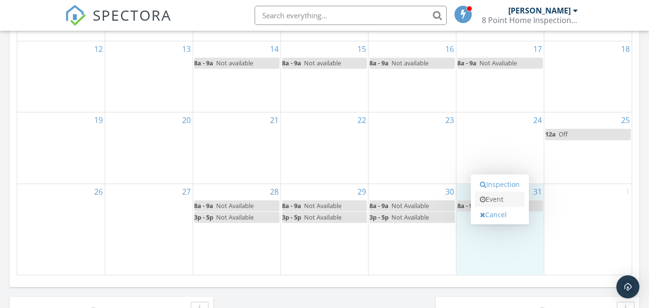
click at [500, 201] on link "Event" at bounding box center [500, 199] width 50 height 15
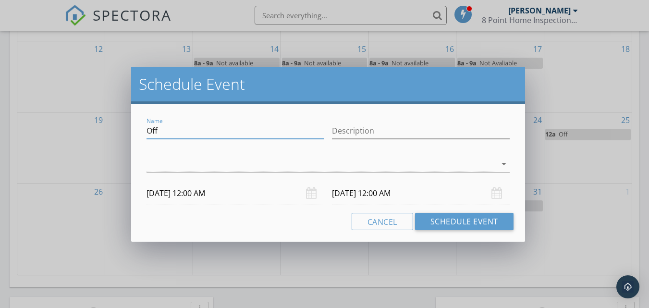
click at [176, 126] on input "Off" at bounding box center [236, 131] width 178 height 16
click at [165, 160] on div at bounding box center [322, 164] width 350 height 16
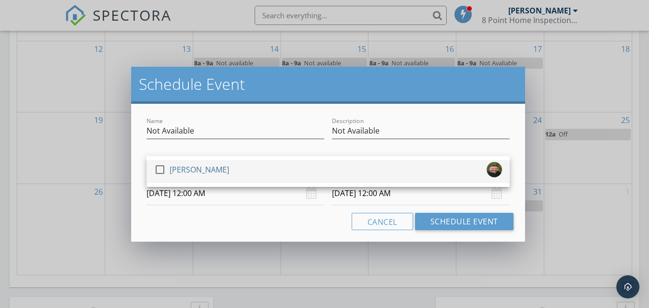
click at [161, 171] on div at bounding box center [160, 169] width 16 height 16
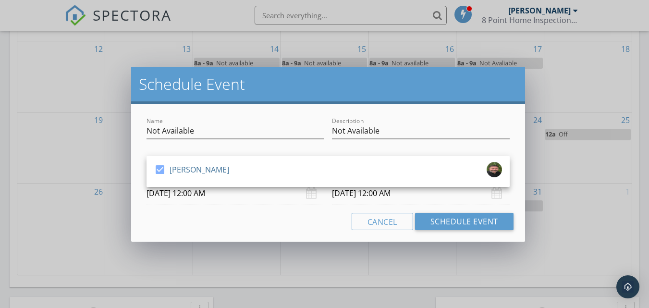
click at [198, 191] on input "[DATE] 12:00 AM" at bounding box center [236, 194] width 178 height 24
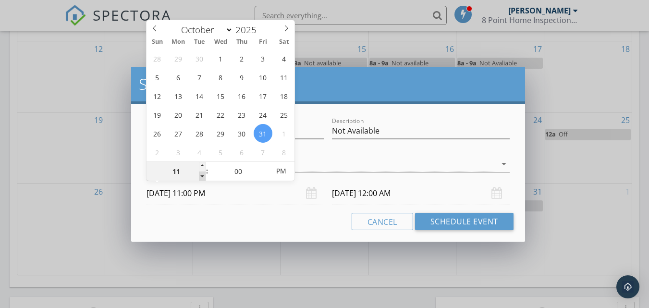
click at [203, 178] on span at bounding box center [202, 177] width 7 height 10
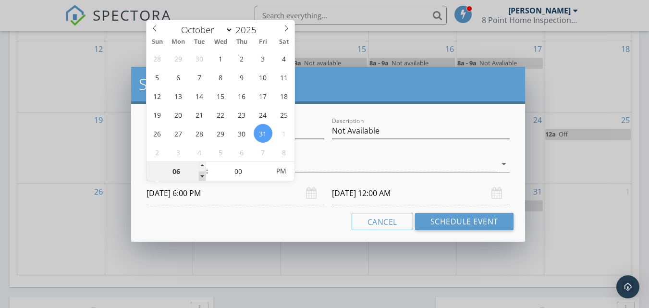
click at [203, 178] on span at bounding box center [202, 177] width 7 height 10
click at [360, 189] on input "[DATE] 3:00 PM" at bounding box center [421, 194] width 178 height 24
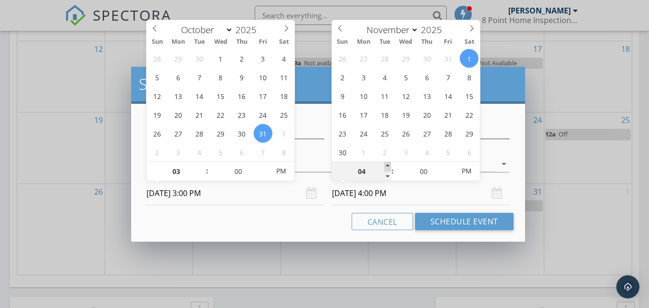
click at [389, 166] on span at bounding box center [387, 167] width 7 height 10
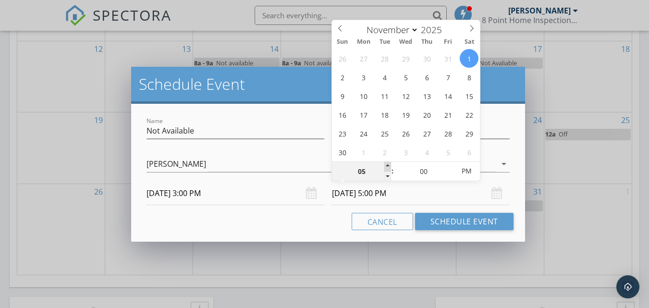
click at [389, 166] on span at bounding box center [387, 167] width 7 height 10
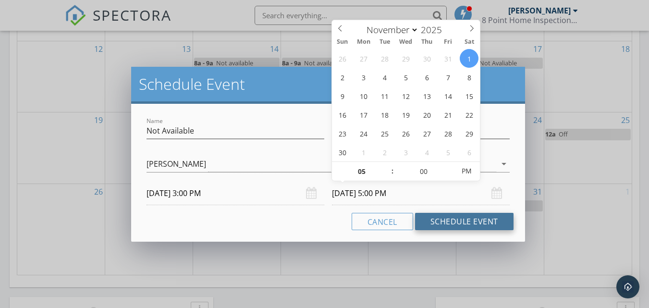
click at [431, 219] on button "Schedule Event" at bounding box center [464, 221] width 99 height 17
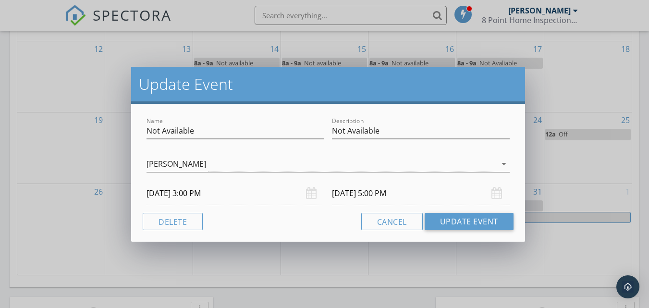
click at [401, 193] on input "[DATE] 5:00 PM" at bounding box center [421, 194] width 178 height 24
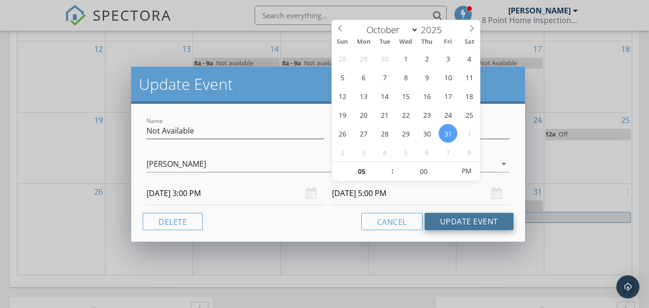
click at [448, 221] on button "Update Event" at bounding box center [469, 221] width 89 height 17
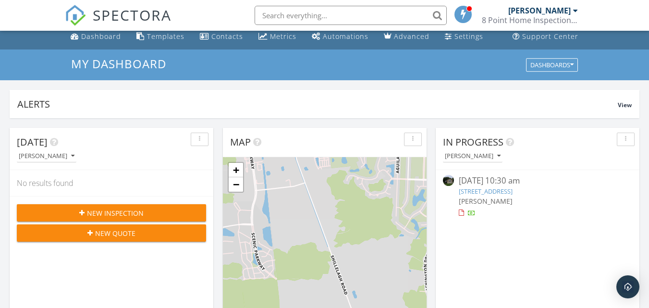
scroll to position [0, 0]
